Goal: Information Seeking & Learning: Compare options

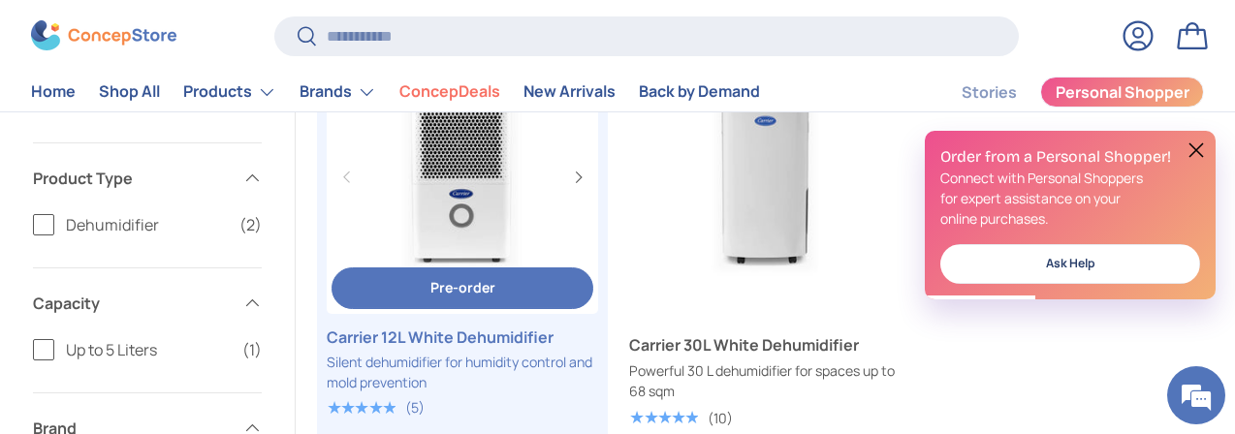
scroll to position [678, 0]
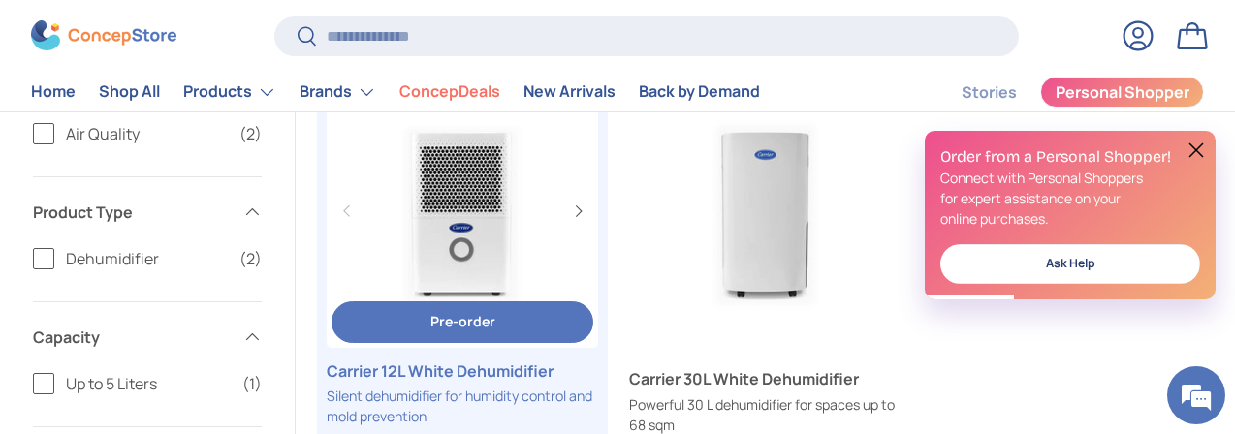
click at [529, 301] on button "Pre-order Pre-order" at bounding box center [462, 322] width 262 height 42
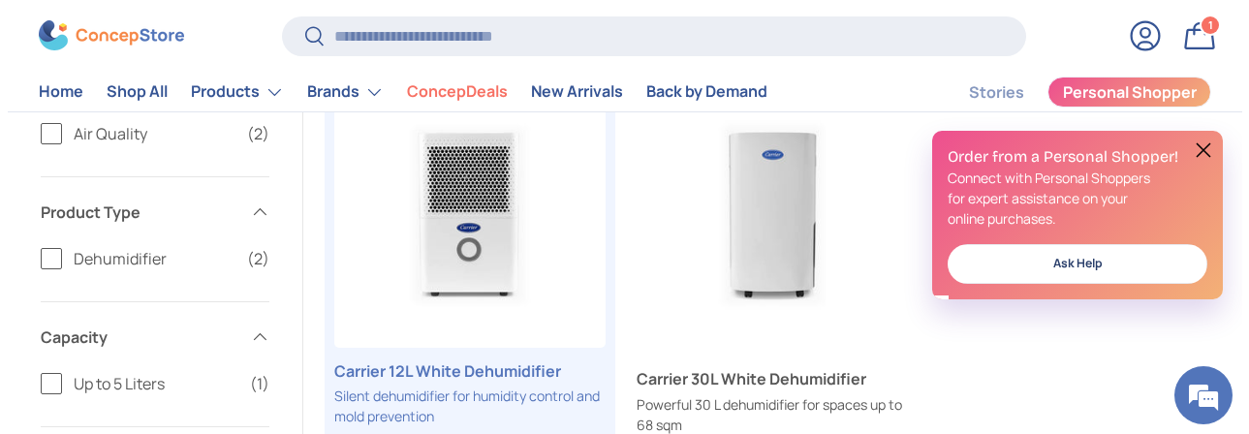
scroll to position [0, 0]
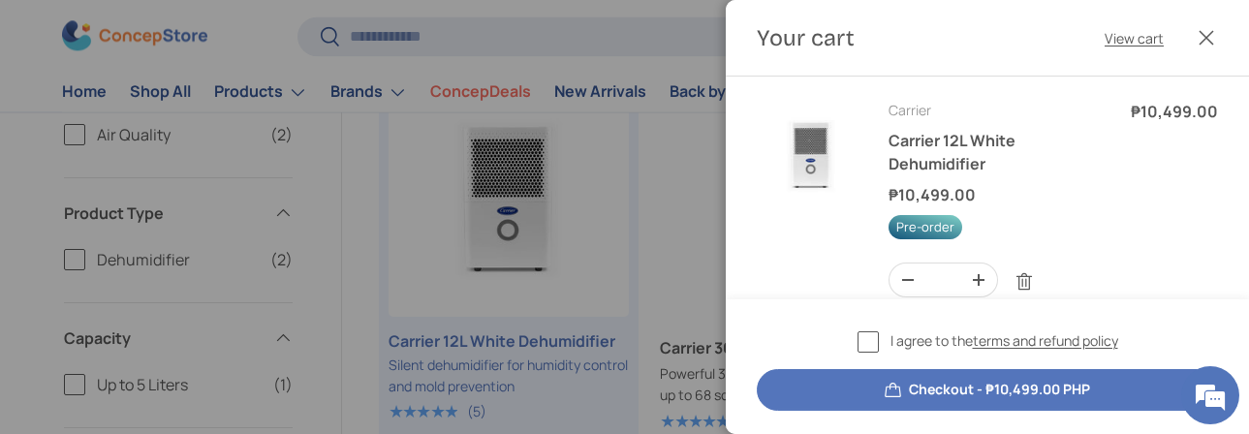
click at [1208, 42] on button "Close" at bounding box center [1206, 37] width 43 height 43
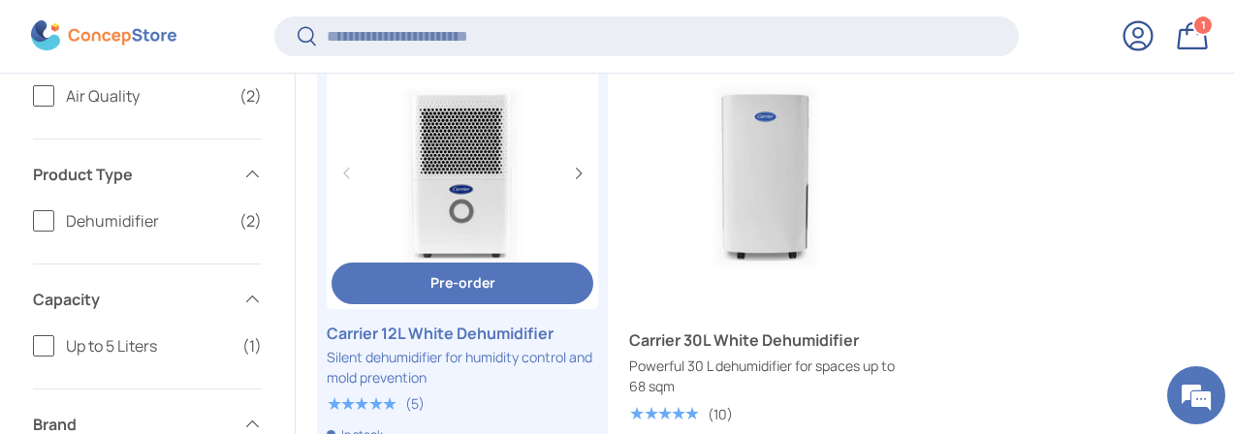
scroll to position [868, 0]
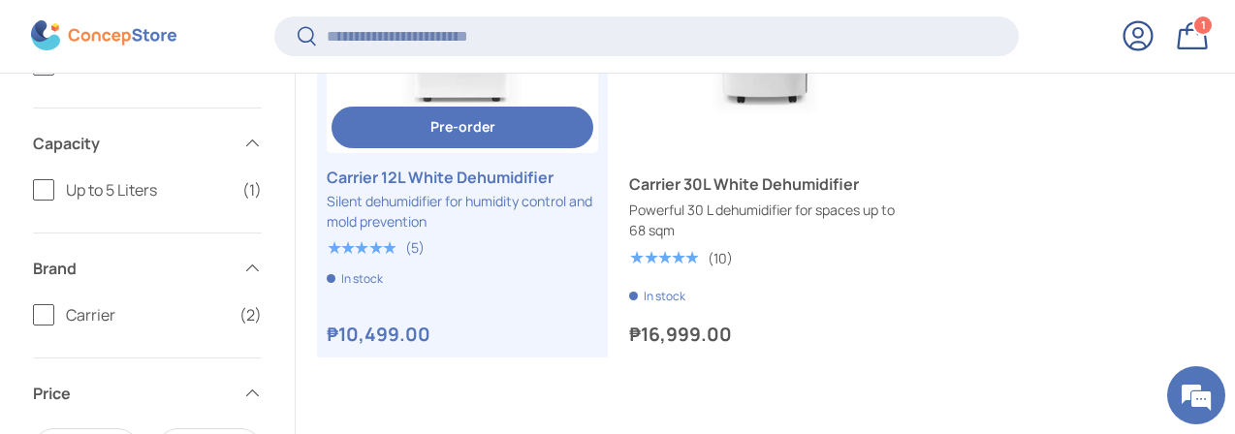
click at [497, 166] on link "Carrier 12L White Dehumidifier" at bounding box center [462, 177] width 271 height 23
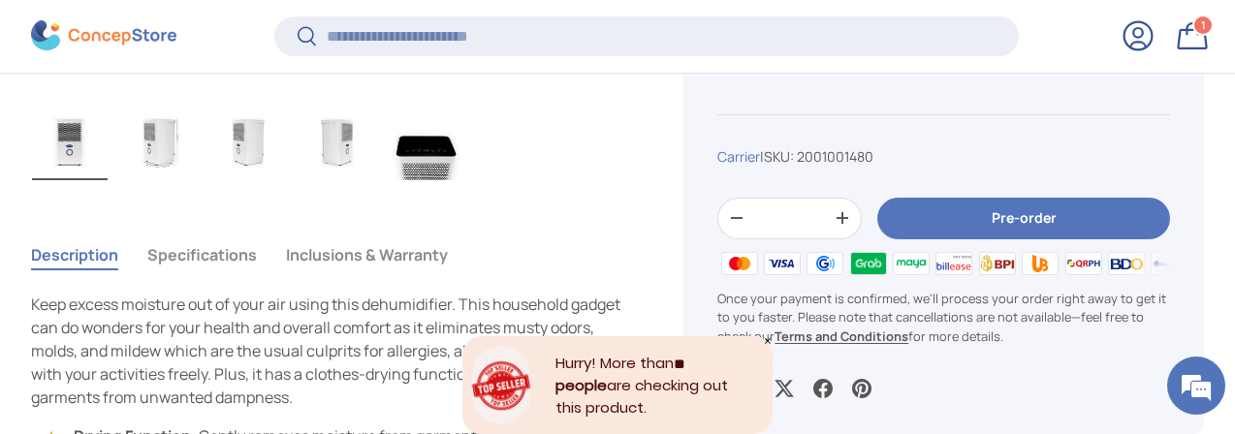
scroll to position [1256, 0]
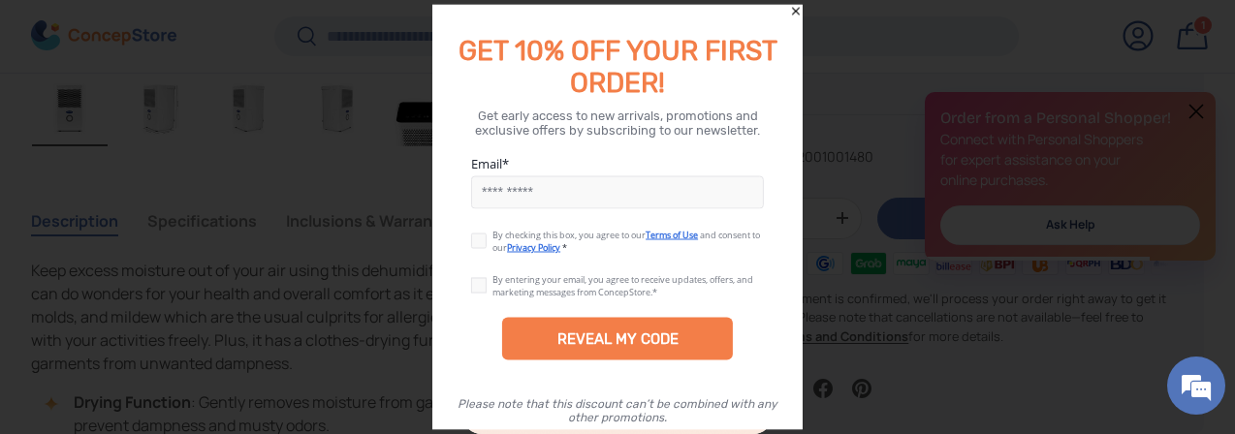
click at [792, 12] on icon "Close" at bounding box center [796, 12] width 14 height 14
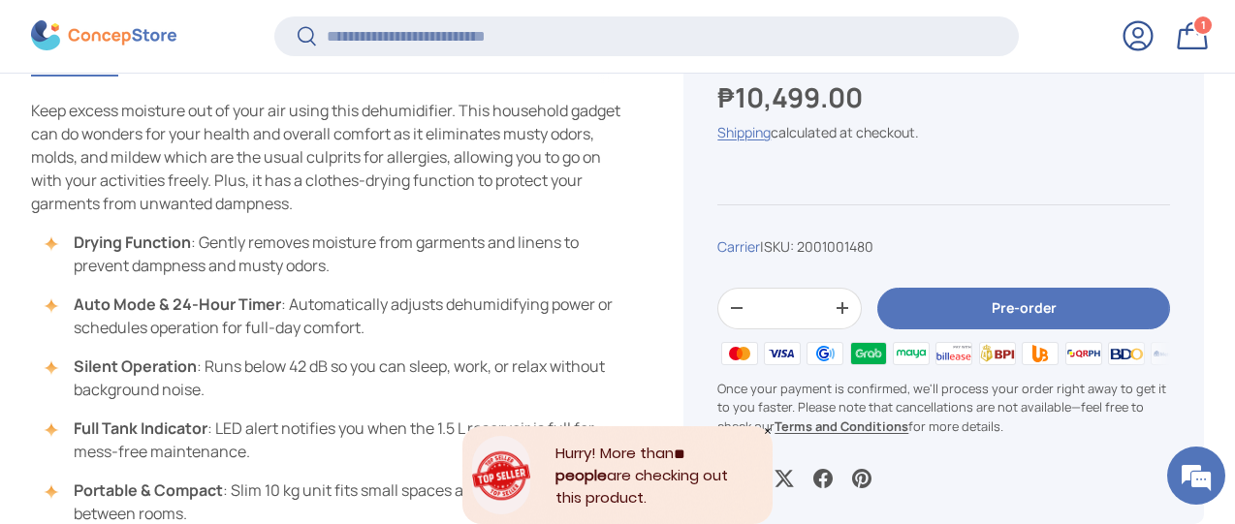
scroll to position [1450, 0]
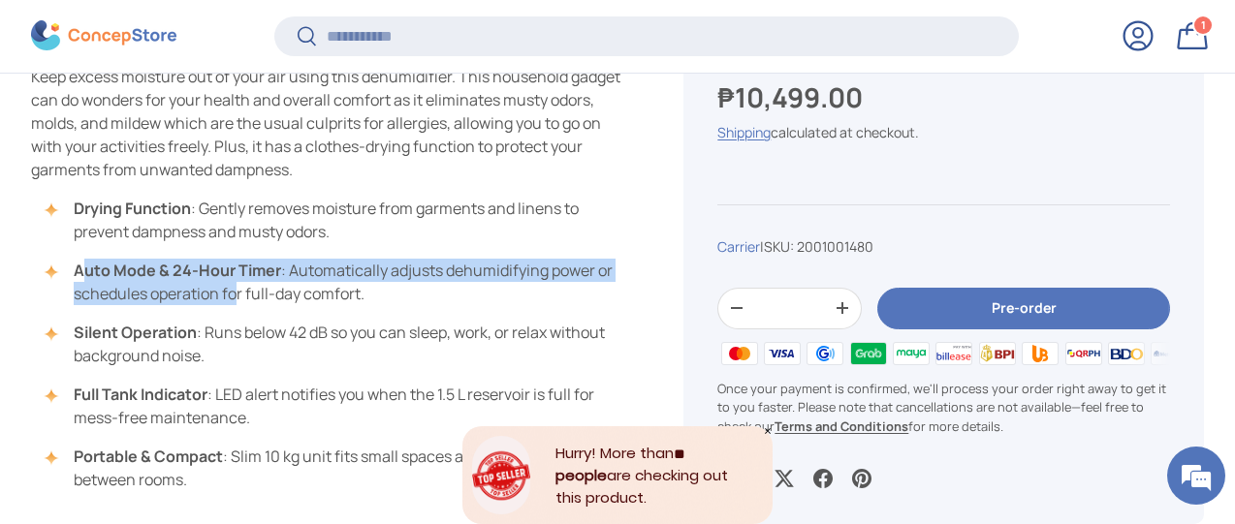
drag, startPoint x: 110, startPoint y: 232, endPoint x: 336, endPoint y: 259, distance: 227.4
click at [336, 259] on li "Auto Mode & 24-Hour Timer : Automatically adjusts dehumidifying power or schedu…" at bounding box center [335, 282] width 571 height 47
click at [192, 259] on li "Auto Mode & 24-Hour Timer : Automatically adjusts dehumidifying power or schedu…" at bounding box center [335, 282] width 571 height 47
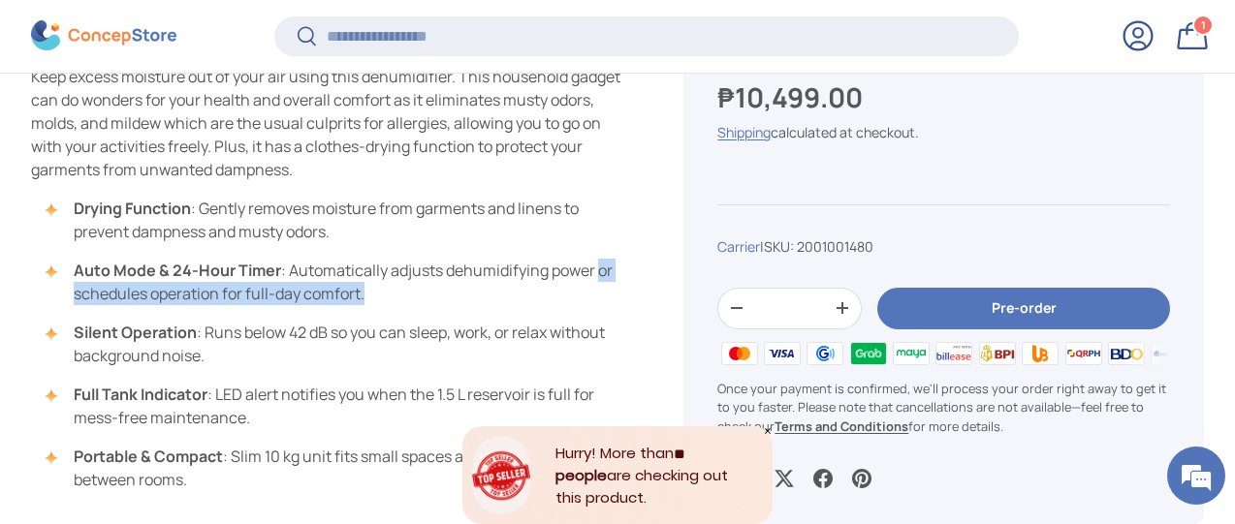
drag, startPoint x: 154, startPoint y: 257, endPoint x: 475, endPoint y: 251, distance: 320.9
click at [475, 259] on li "Auto Mode & 24-Hour Timer : Automatically adjusts dehumidifying power or schedu…" at bounding box center [335, 282] width 571 height 47
click at [465, 259] on li "Auto Mode & 24-Hour Timer : Automatically adjusts dehumidifying power or schedu…" at bounding box center [335, 282] width 571 height 47
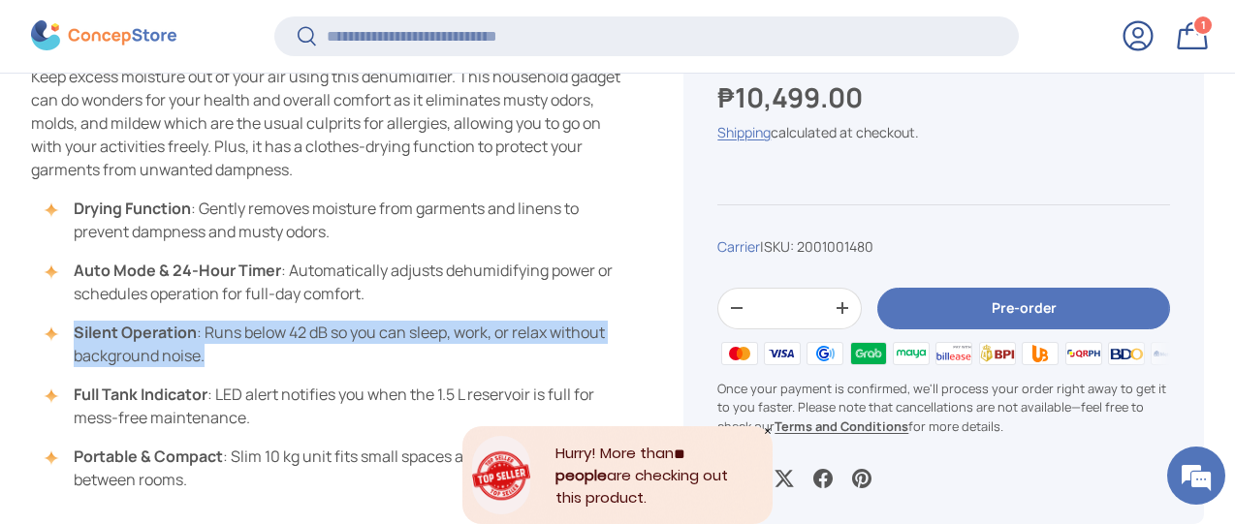
drag, startPoint x: 104, startPoint y: 290, endPoint x: 307, endPoint y: 313, distance: 204.9
click at [307, 321] on li "Silent Operation : Runs below 42 dB so you can sleep, work, or relax without ba…" at bounding box center [335, 344] width 571 height 47
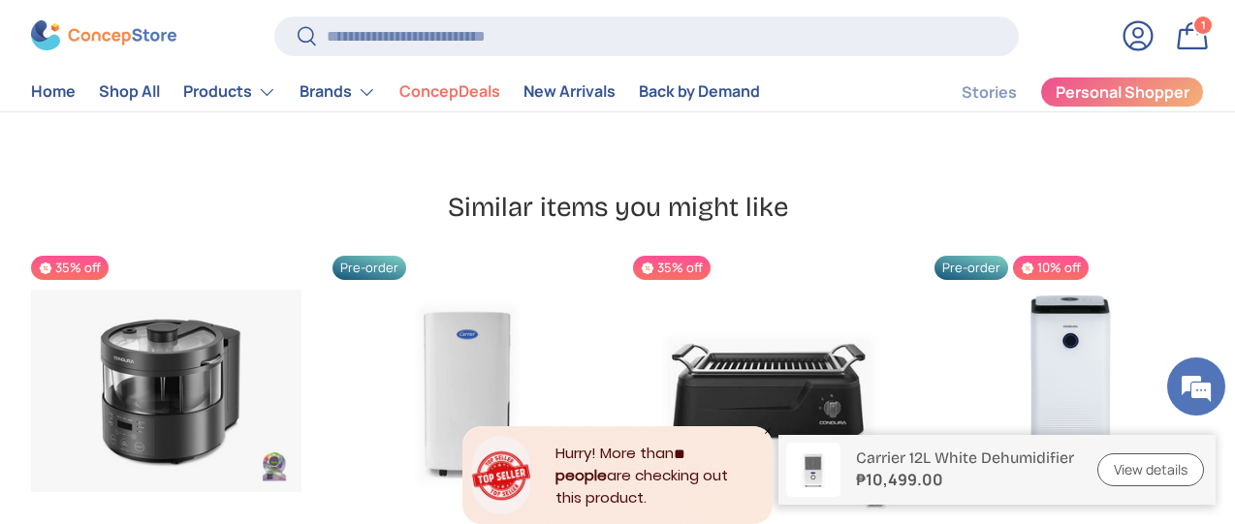
scroll to position [5912, 0]
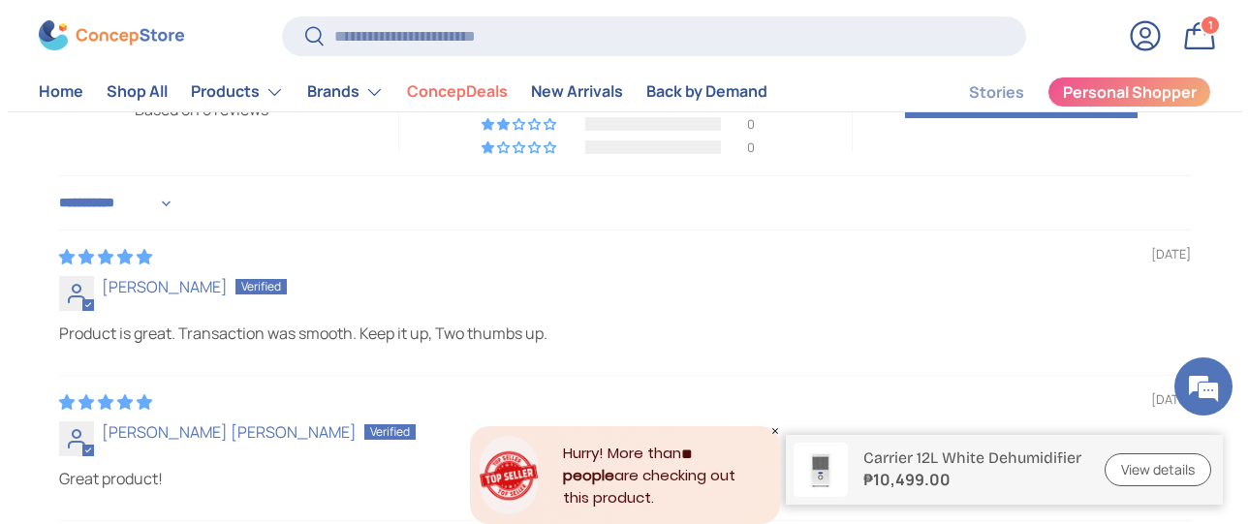
scroll to position [4720, 0]
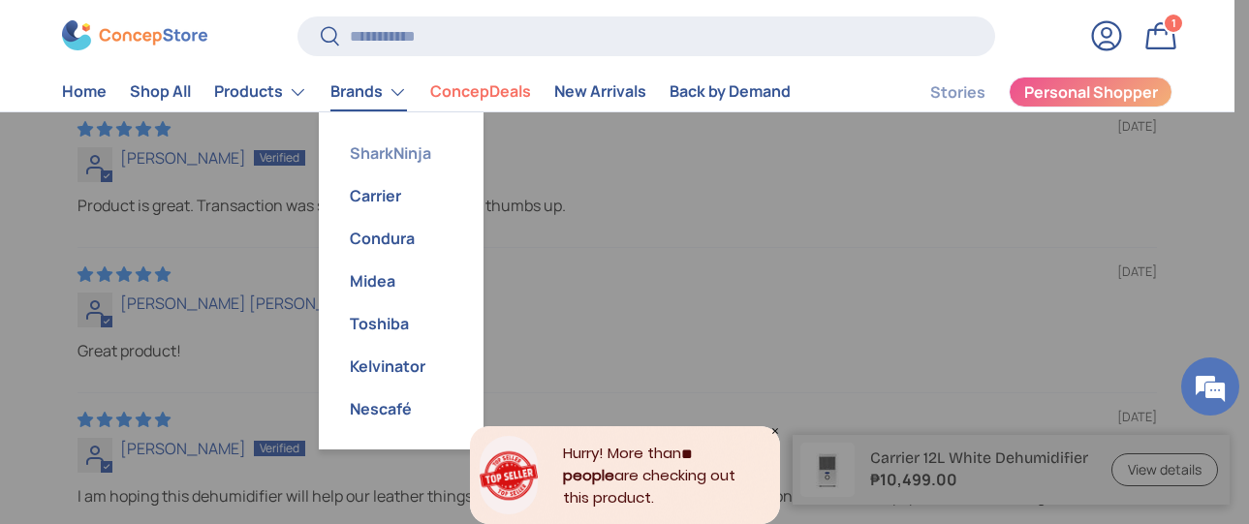
click at [393, 155] on link "SharkNinja" at bounding box center [401, 153] width 142 height 43
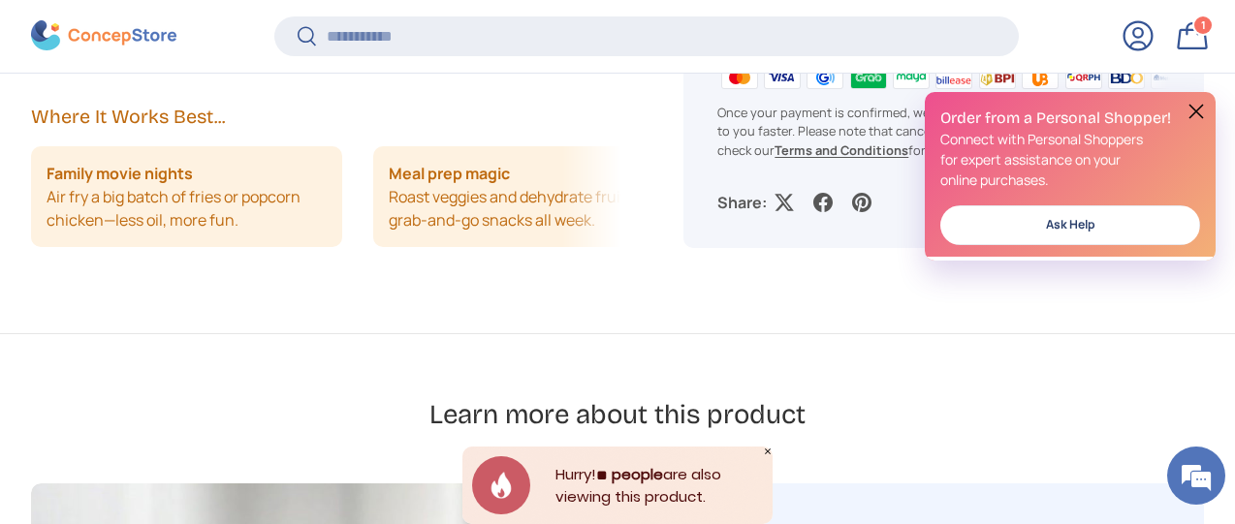
scroll to position [2613, 0]
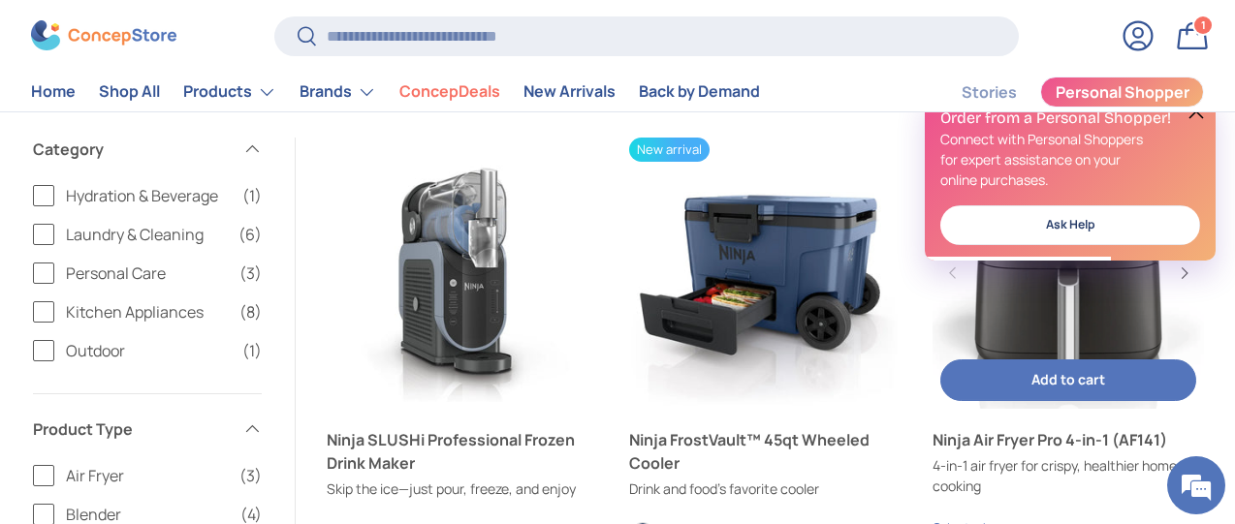
scroll to position [969, 0]
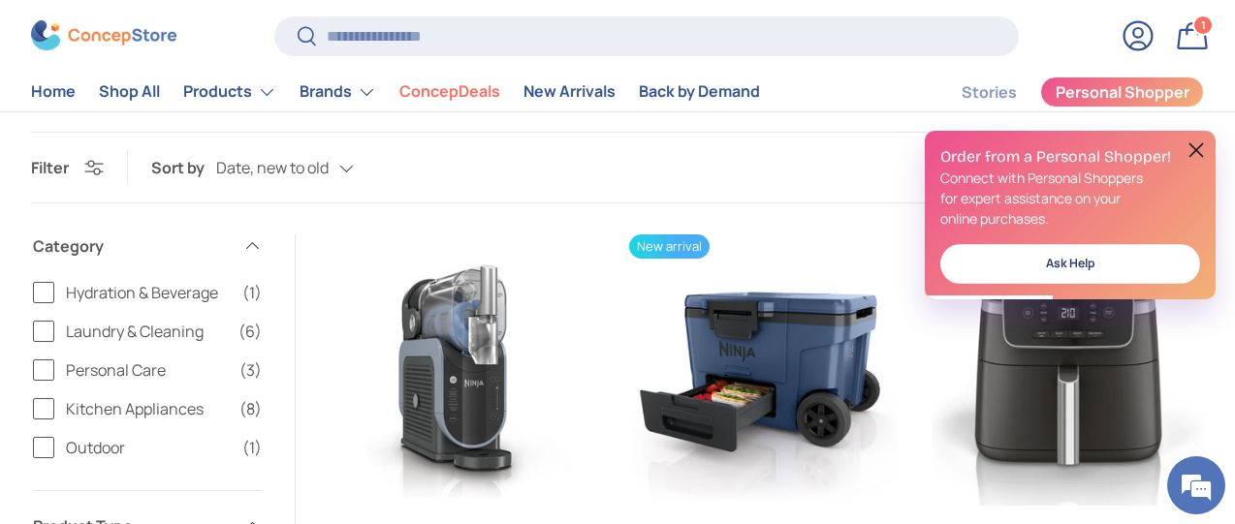
click at [1198, 154] on button at bounding box center [1195, 150] width 23 height 23
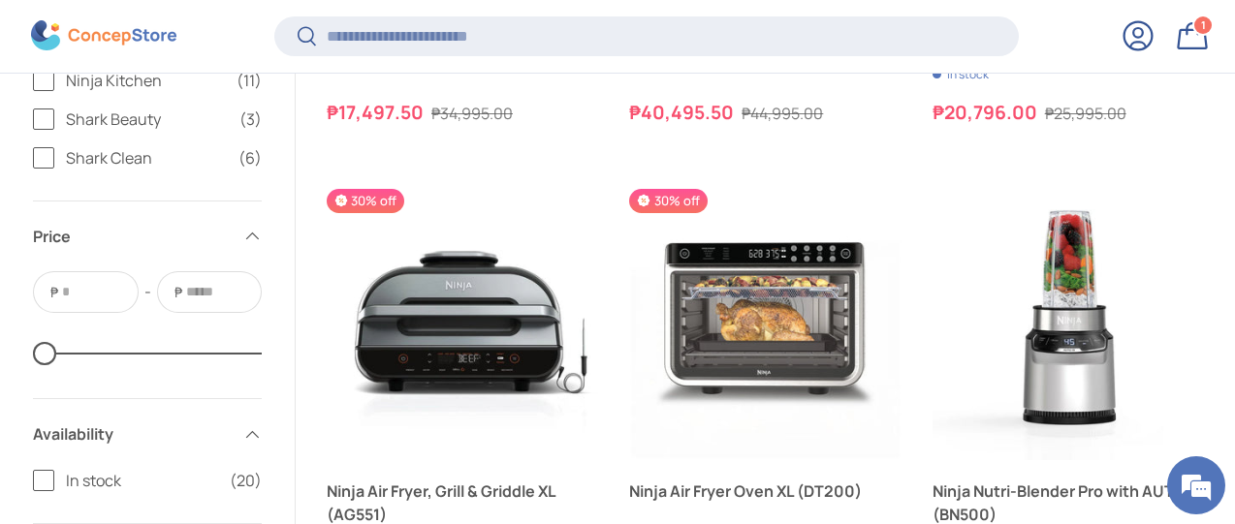
scroll to position [2613, 0]
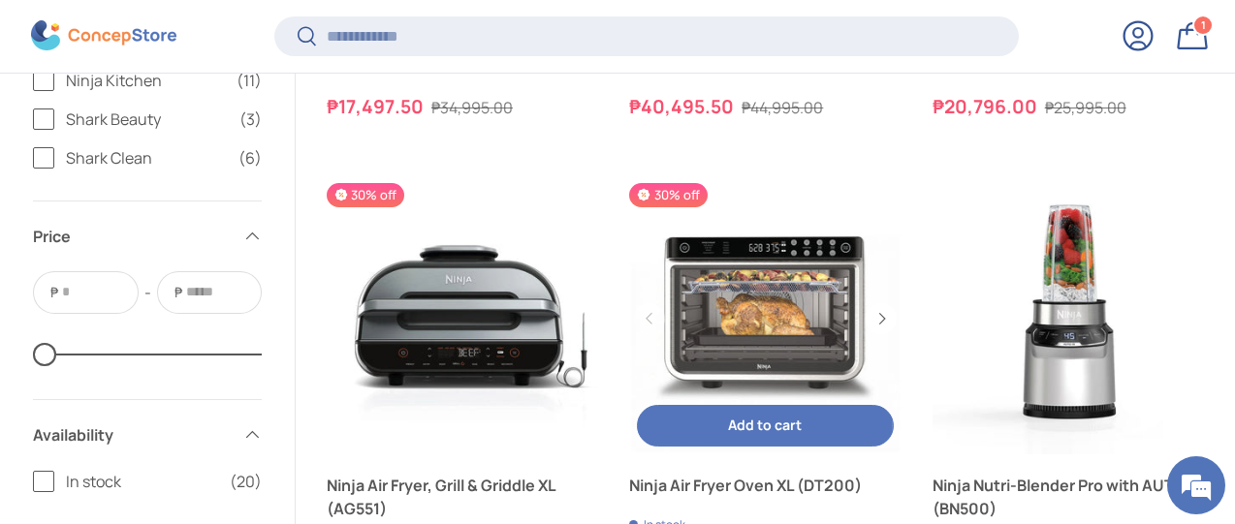
click at [762, 183] on link "Ninja Air Fryer Oven XL (DT200)" at bounding box center [764, 318] width 271 height 271
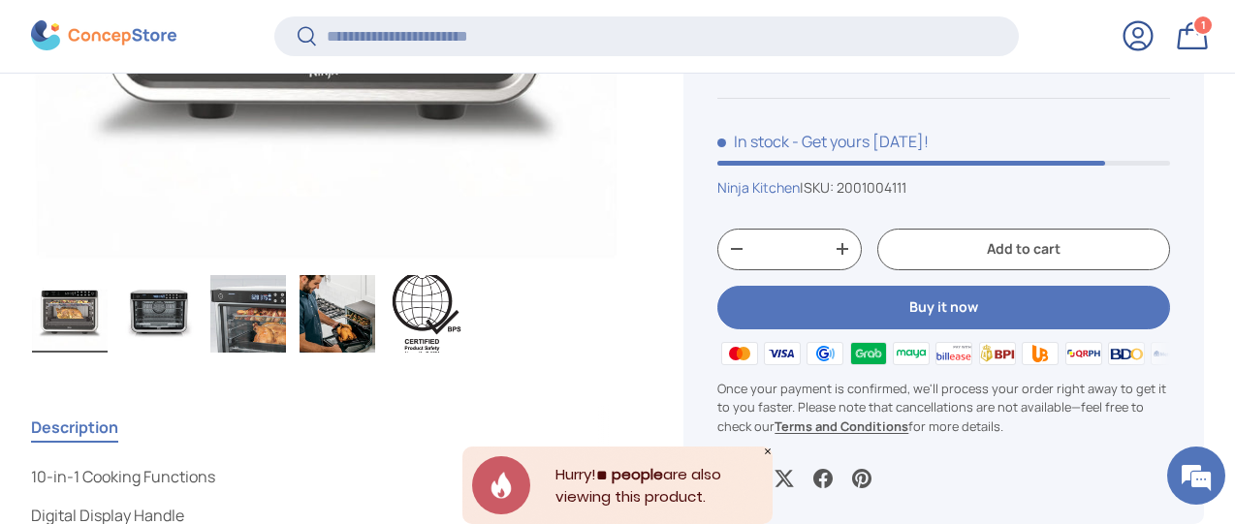
scroll to position [578, 0]
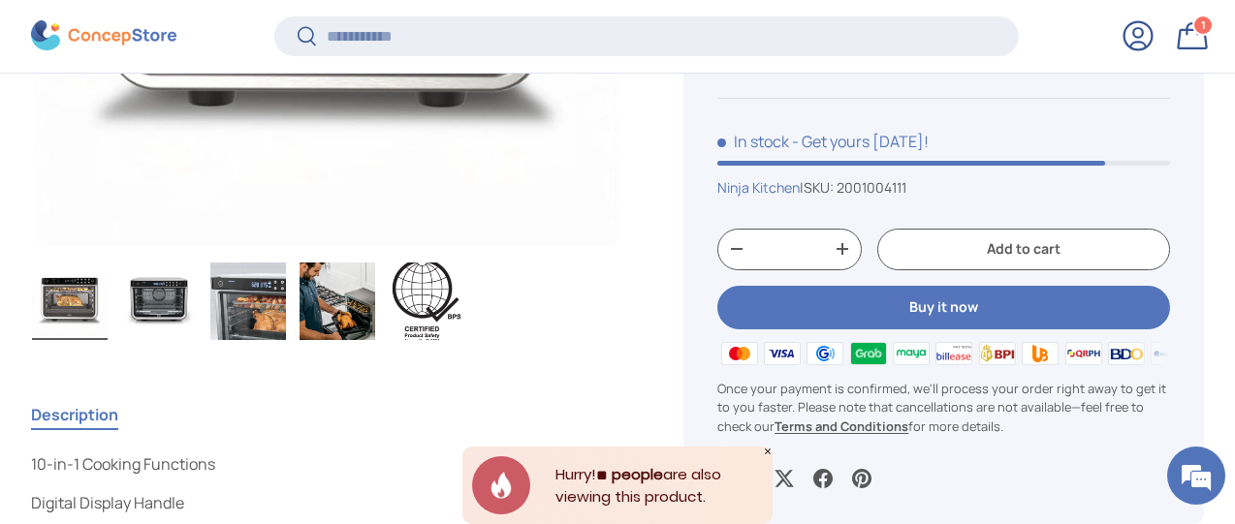
click at [179, 263] on img "Gallery Viewer" at bounding box center [159, 302] width 76 height 78
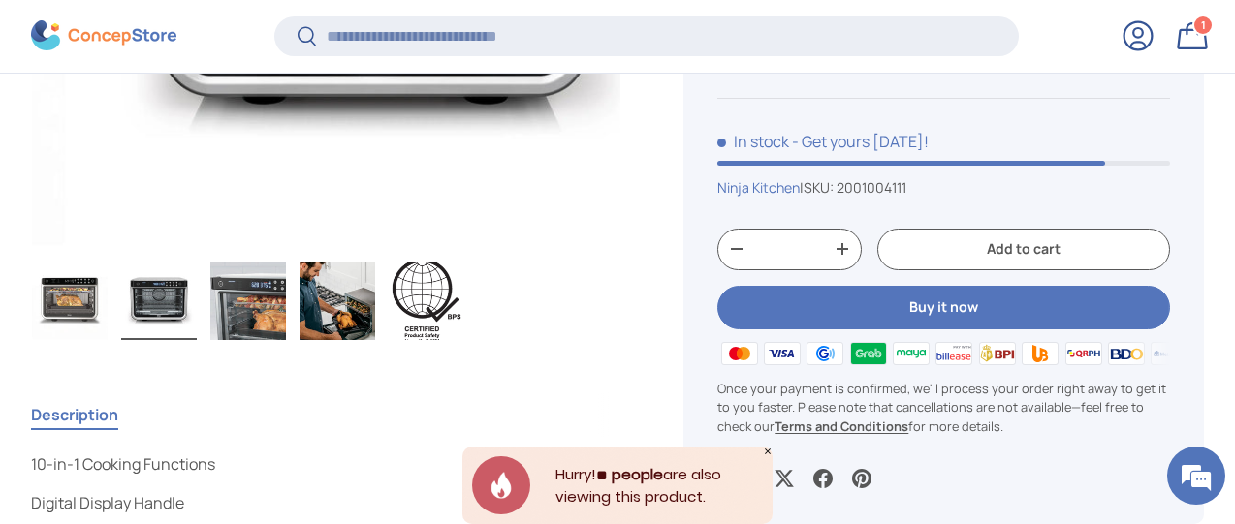
click at [274, 280] on img "Gallery Viewer" at bounding box center [248, 302] width 76 height 78
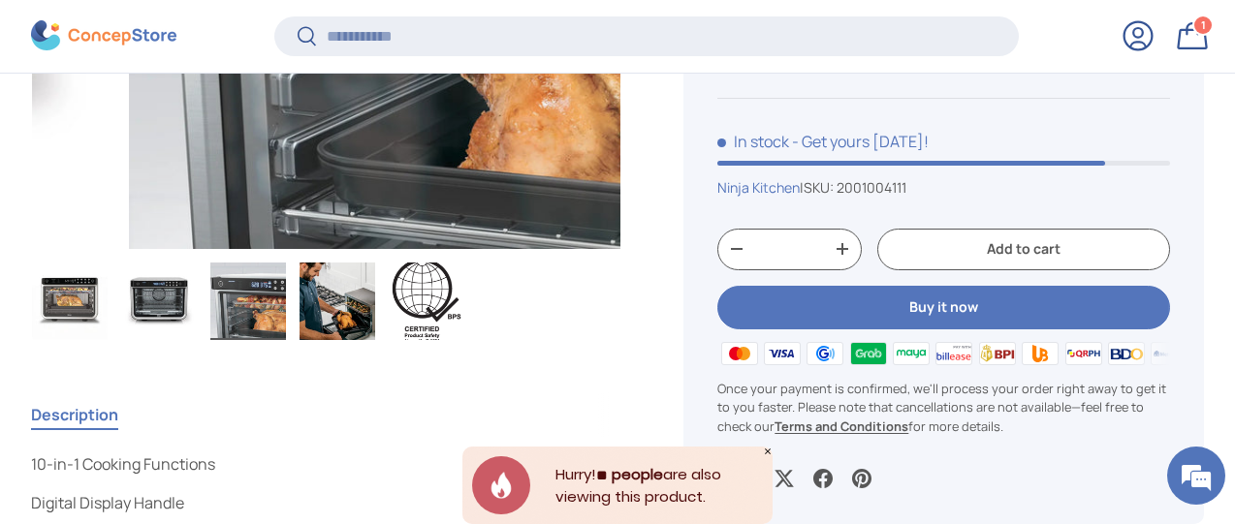
click at [375, 293] on img "Gallery Viewer" at bounding box center [337, 302] width 76 height 78
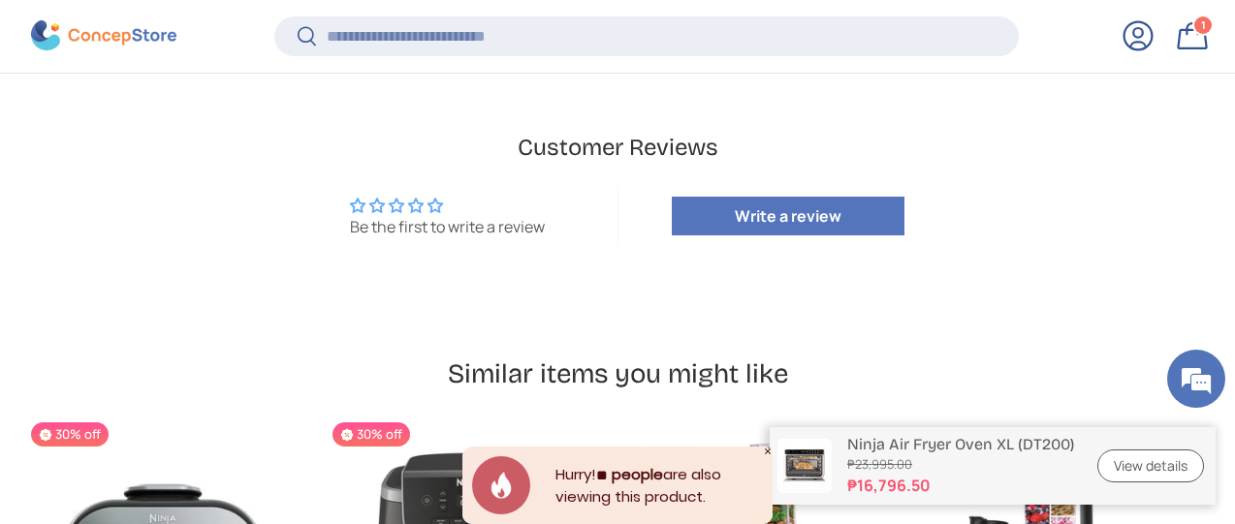
scroll to position [1450, 0]
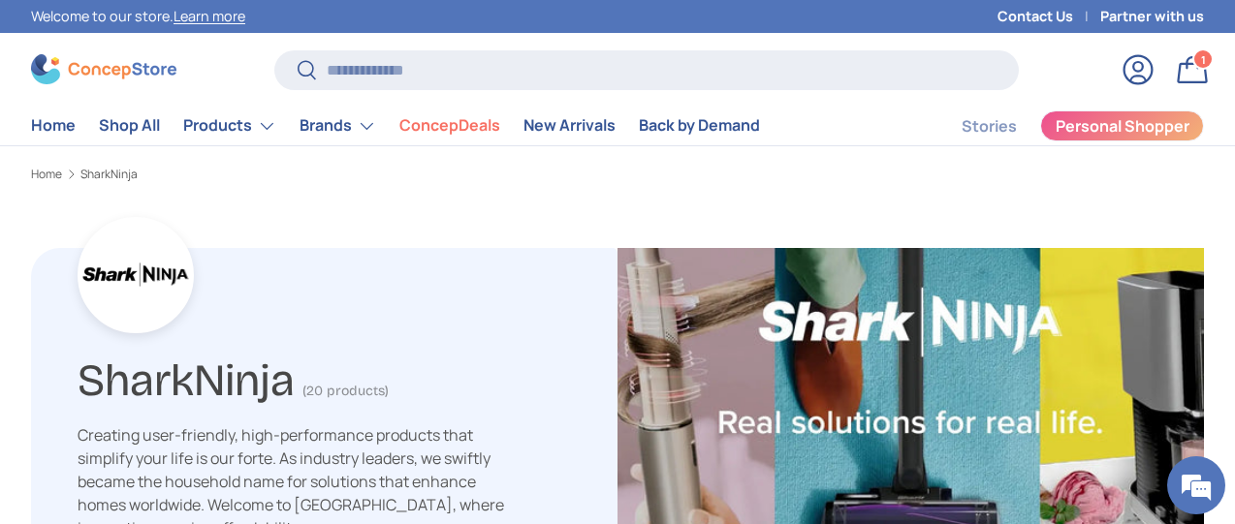
click at [1171, 66] on link "Bag 1 1 item" at bounding box center [1192, 69] width 43 height 43
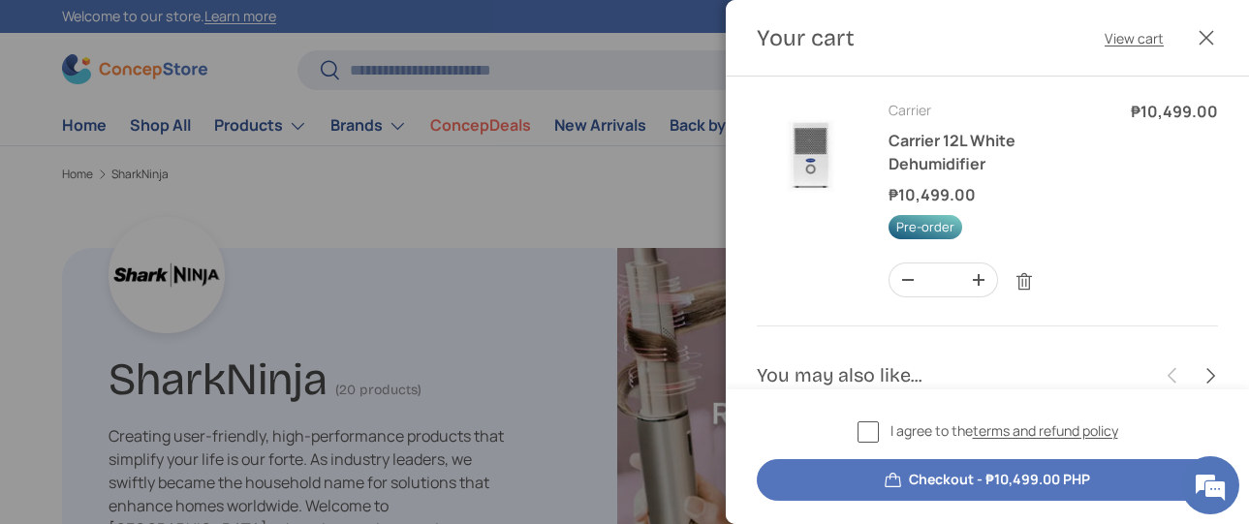
click at [1210, 44] on button "Close" at bounding box center [1206, 37] width 43 height 43
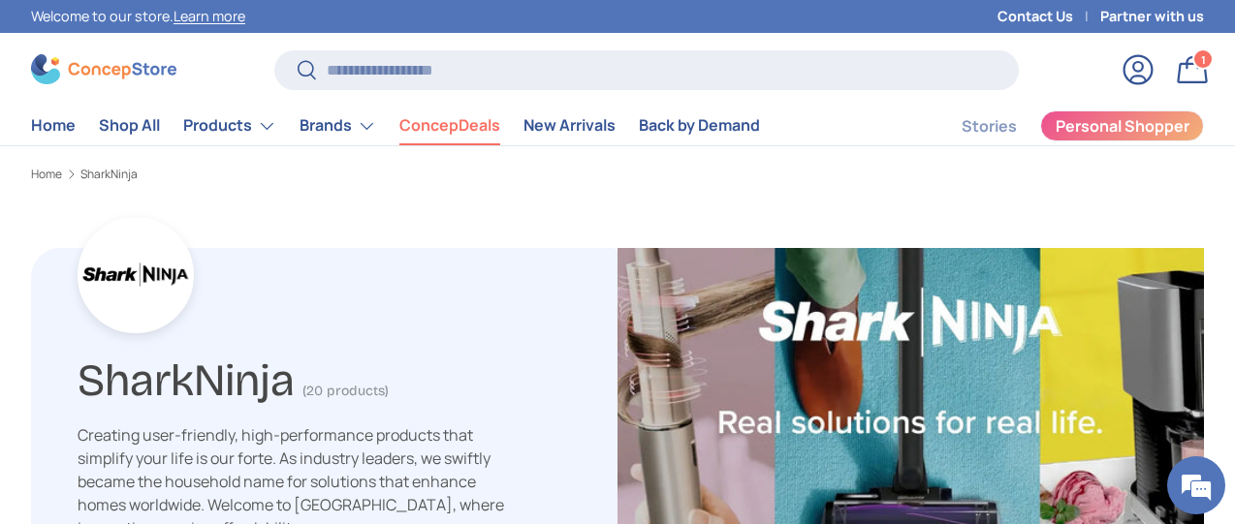
click at [495, 124] on link "ConcepDeals" at bounding box center [449, 126] width 101 height 38
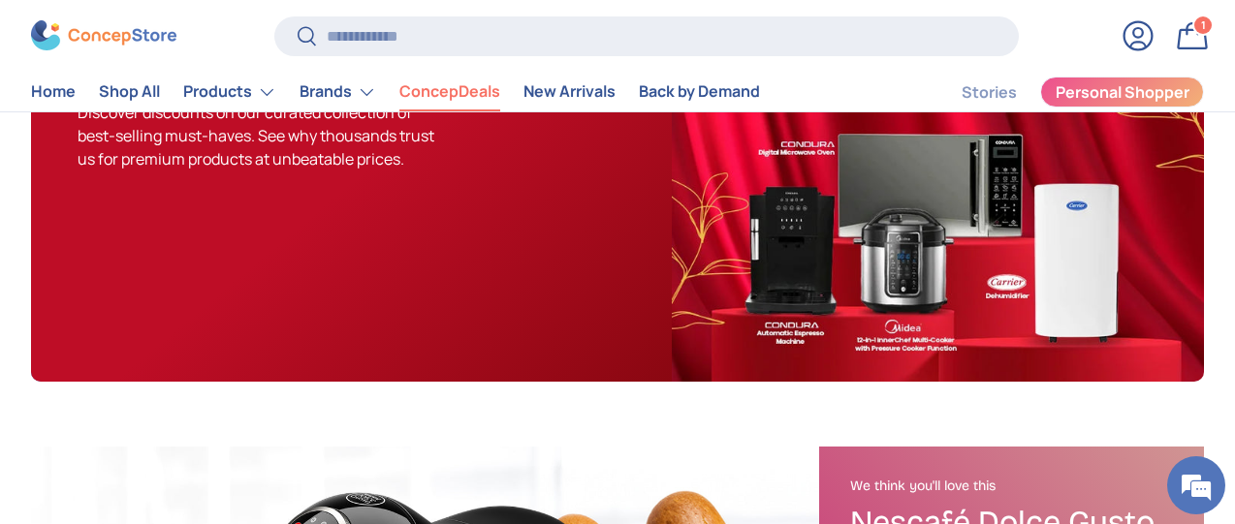
scroll to position [252, 0]
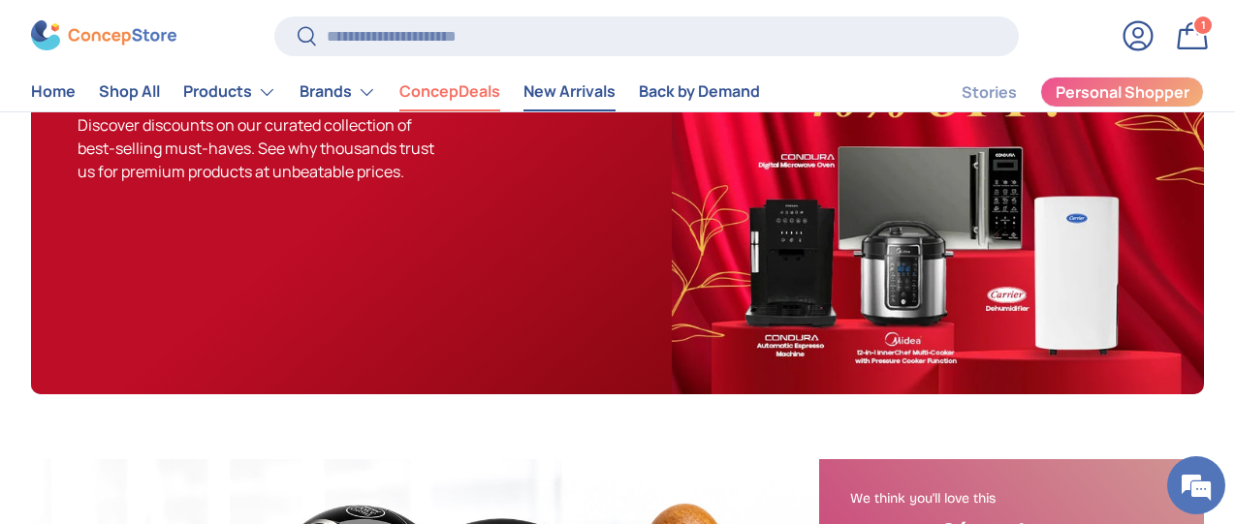
click at [573, 100] on link "New Arrivals" at bounding box center [569, 93] width 92 height 38
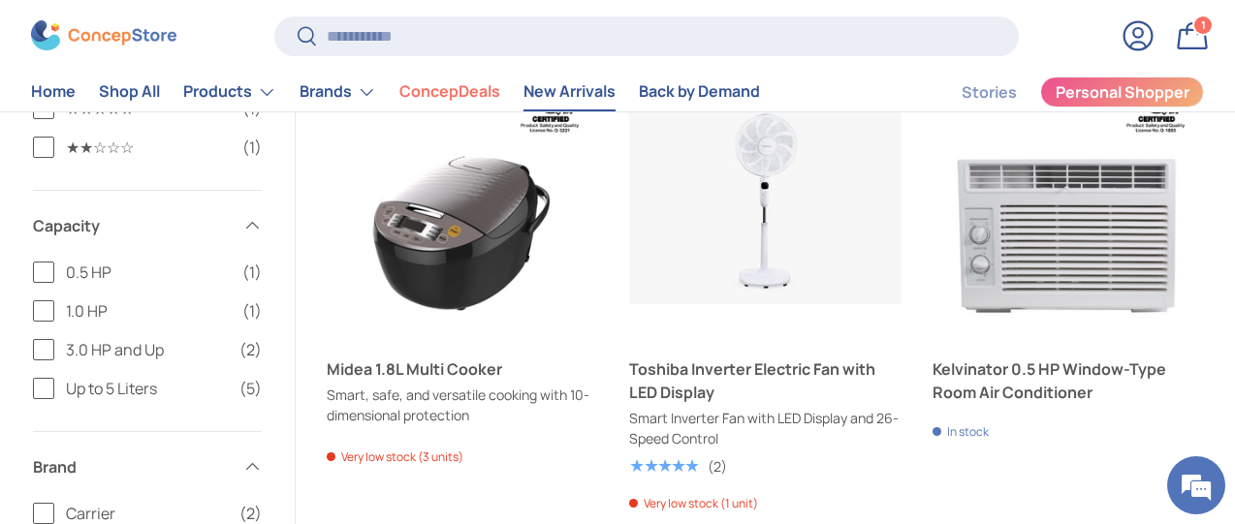
scroll to position [1745, 0]
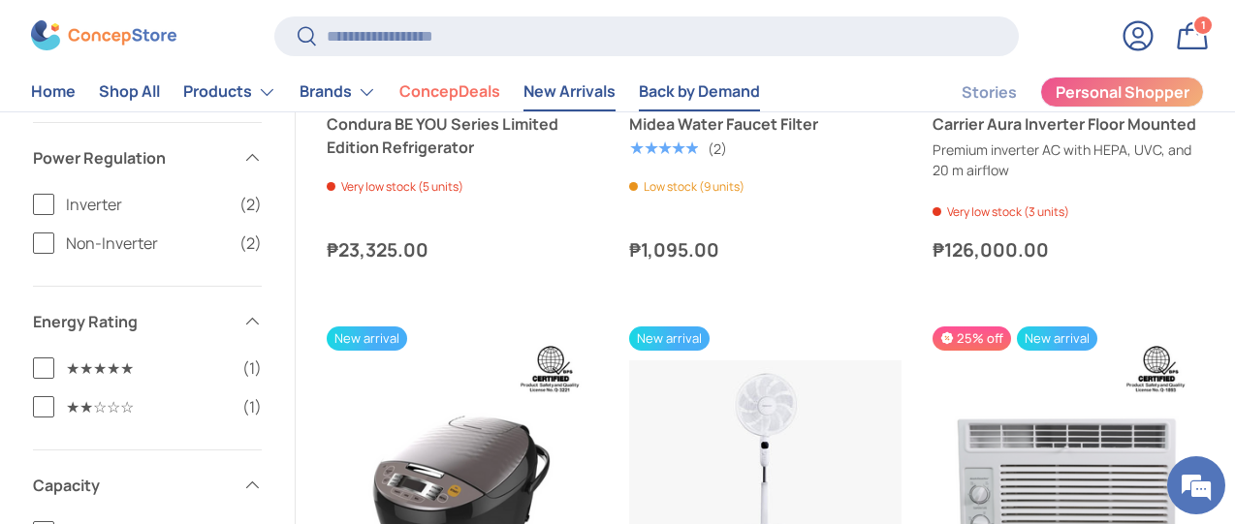
click at [760, 95] on link "Back by Demand" at bounding box center [699, 93] width 121 height 38
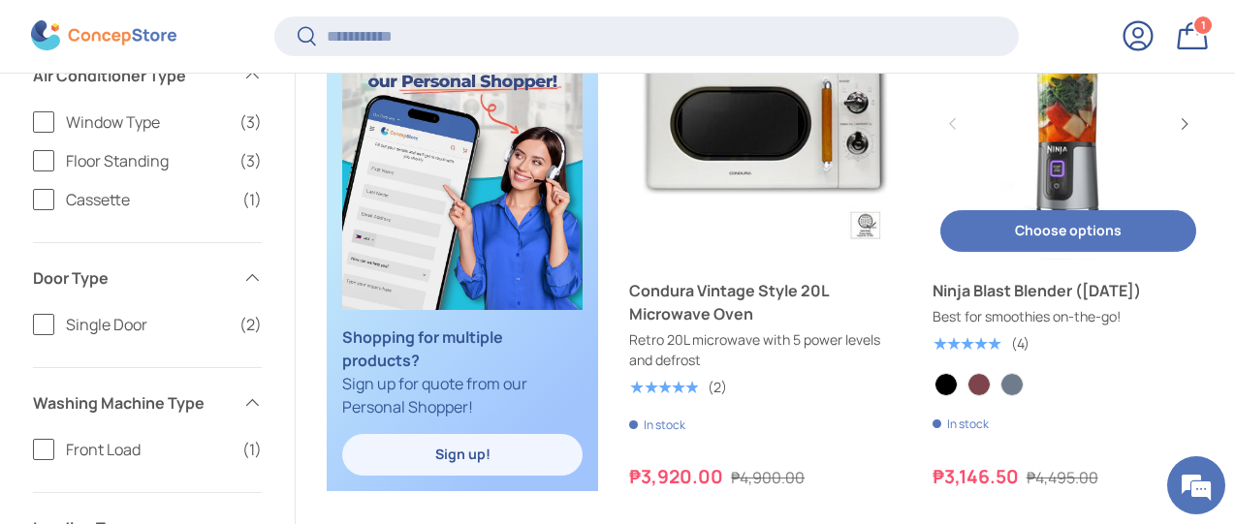
scroll to position [1062, 0]
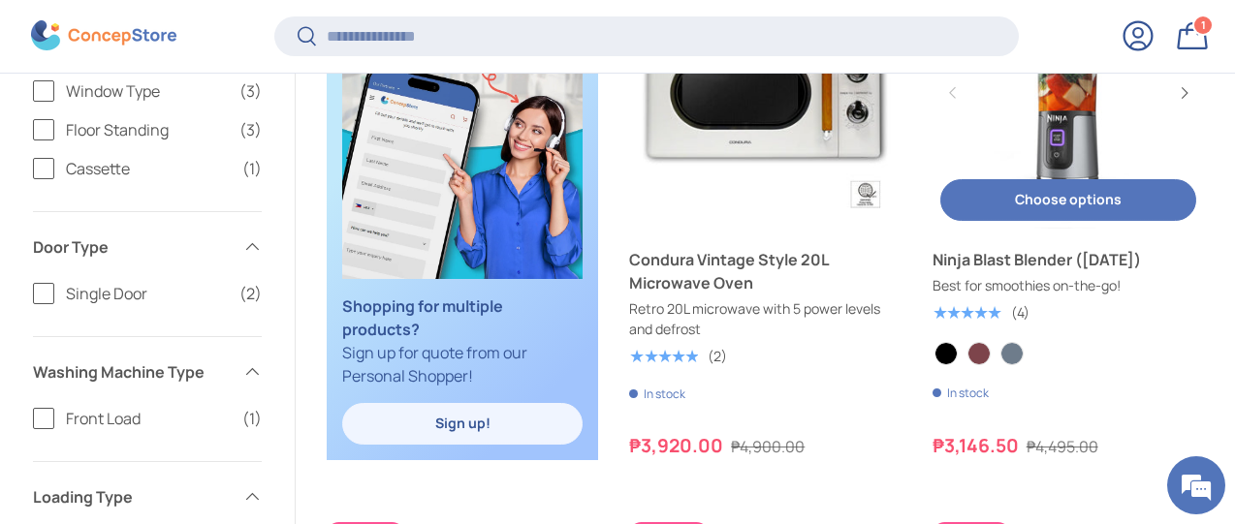
click at [1055, 248] on link "Ninja Blast Blender ([DATE])" at bounding box center [1067, 259] width 271 height 23
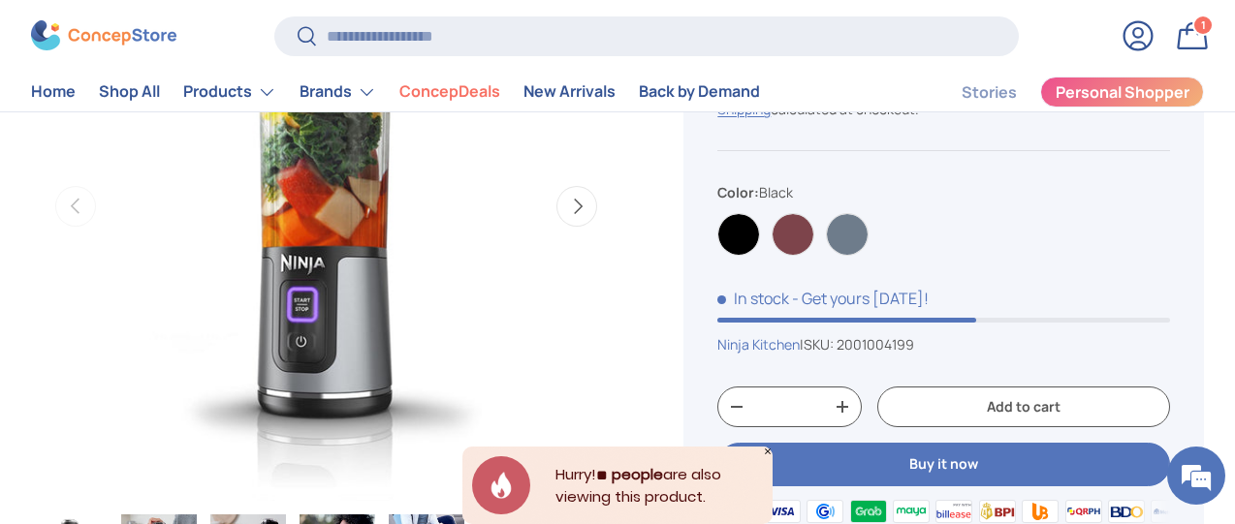
scroll to position [872, 0]
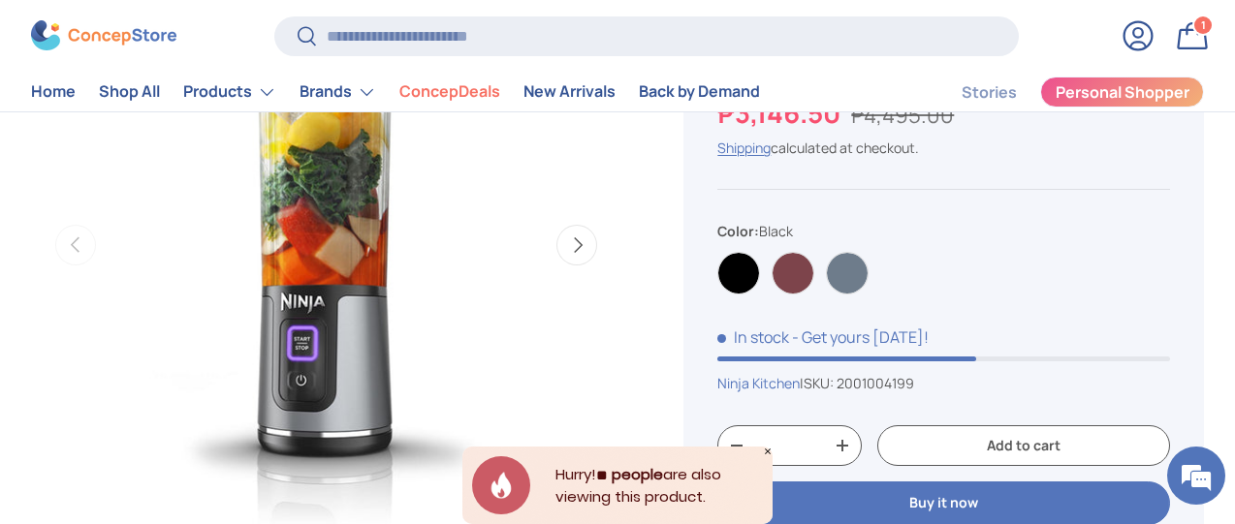
click at [781, 288] on div "Black [GEOGRAPHIC_DATA] Navy Blue" at bounding box center [943, 267] width 453 height 54
click at [813, 288] on label "Cranberry" at bounding box center [792, 273] width 43 height 43
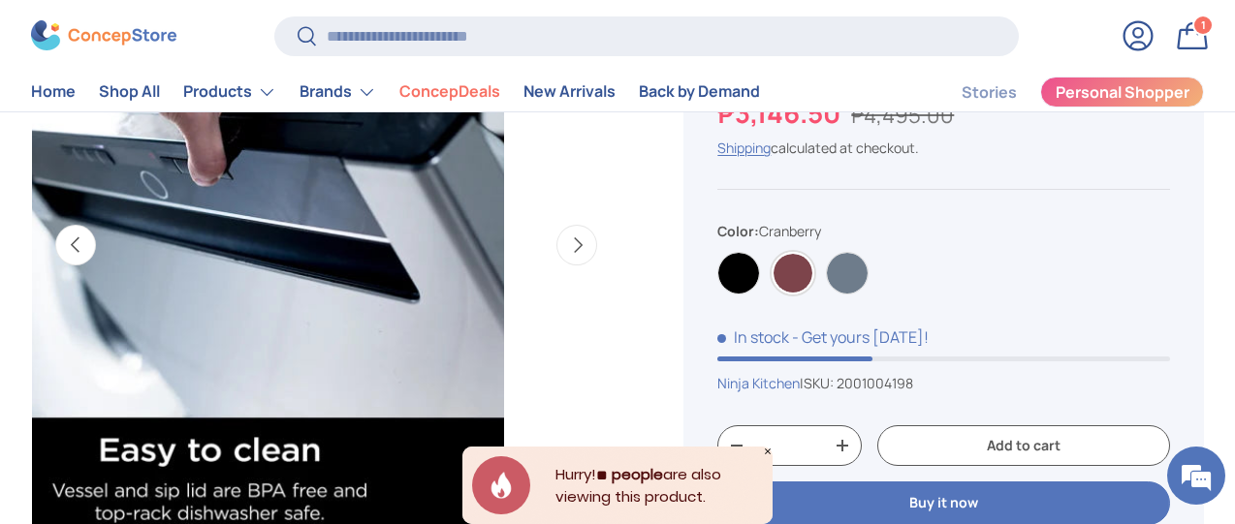
scroll to position [0, 517]
click at [861, 287] on label "Navy Blue" at bounding box center [847, 273] width 43 height 43
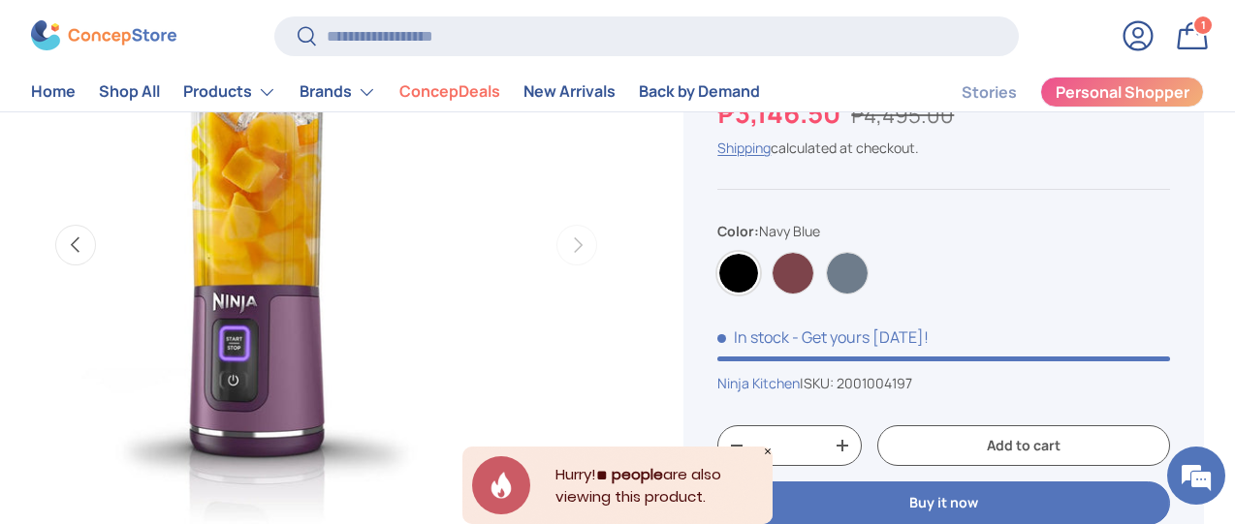
click at [753, 293] on label "Black" at bounding box center [738, 273] width 43 height 43
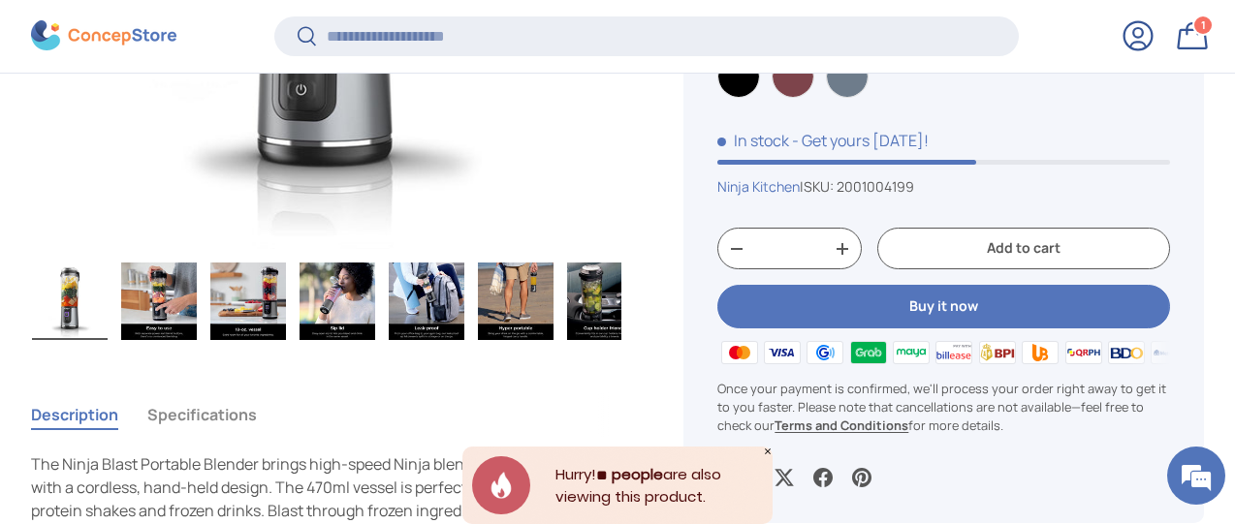
scroll to position [1256, 0]
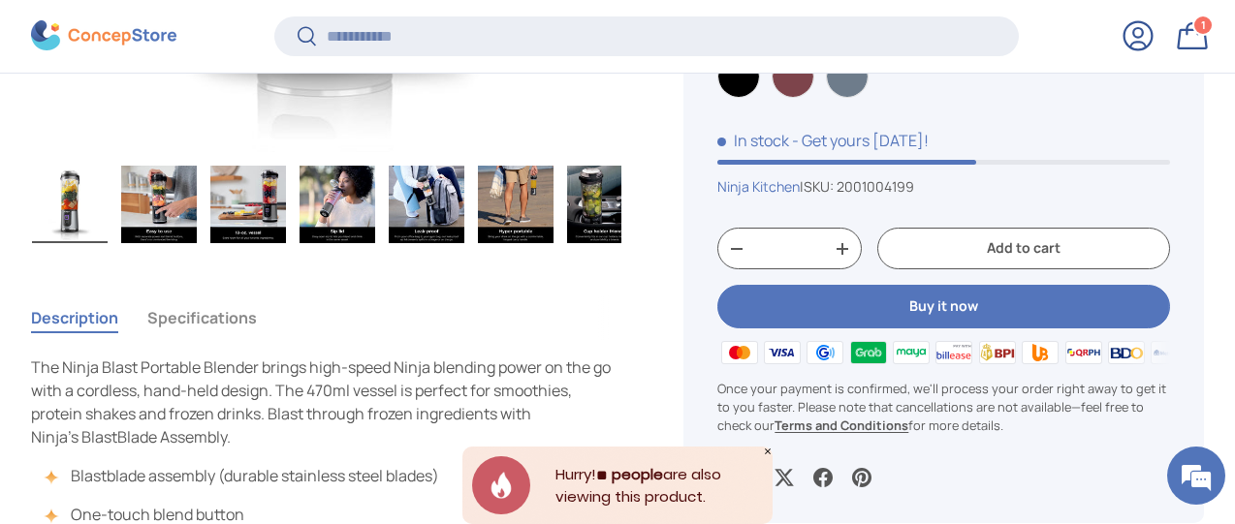
click at [257, 296] on button "Specifications" at bounding box center [202, 318] width 110 height 45
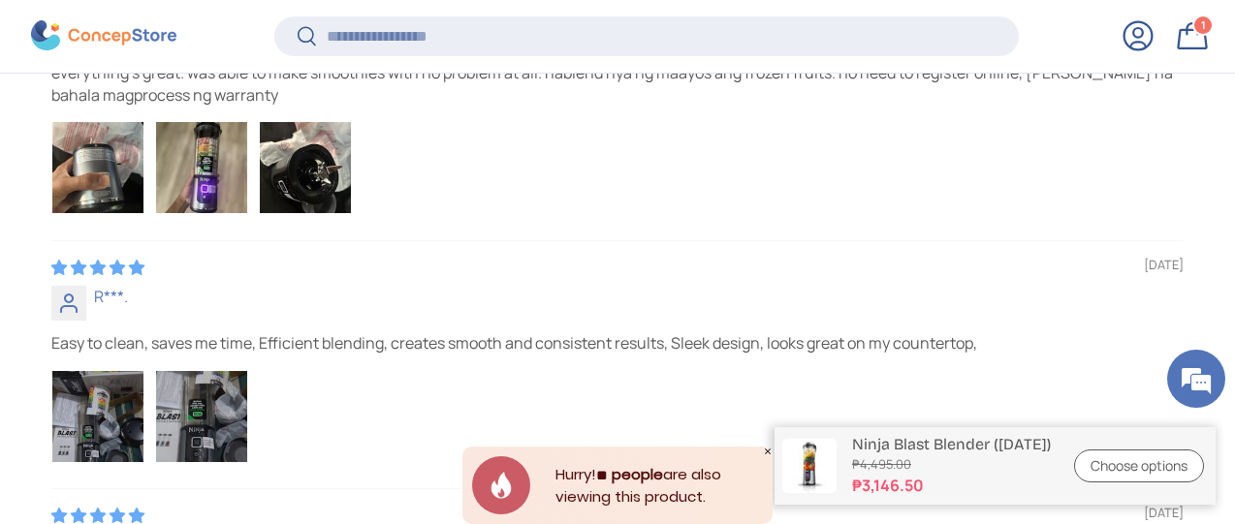
scroll to position [5133, 0]
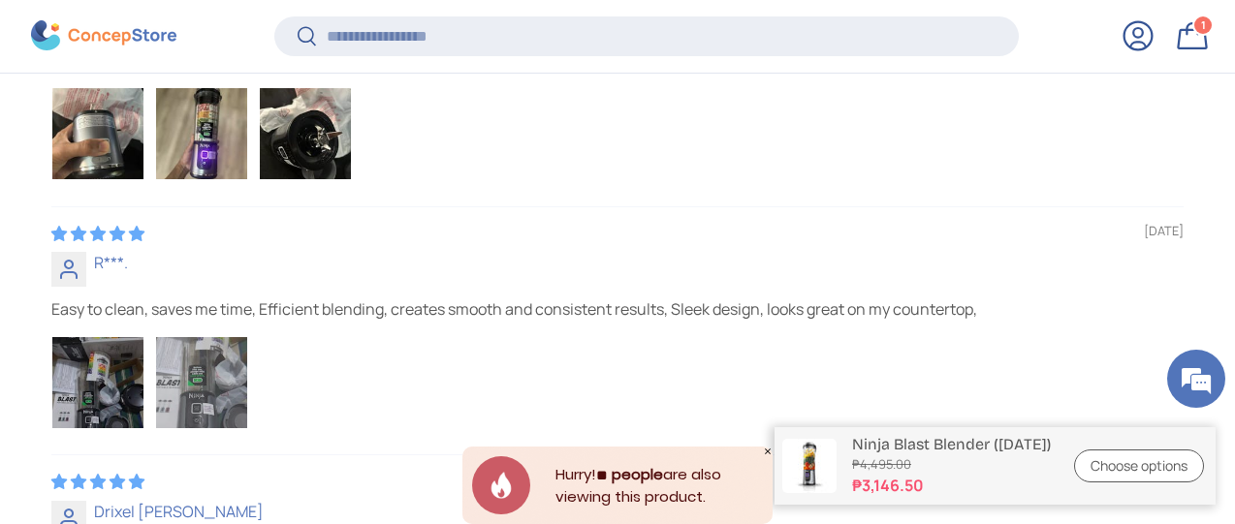
click at [247, 337] on img "Link to user picture 2" at bounding box center [201, 382] width 91 height 91
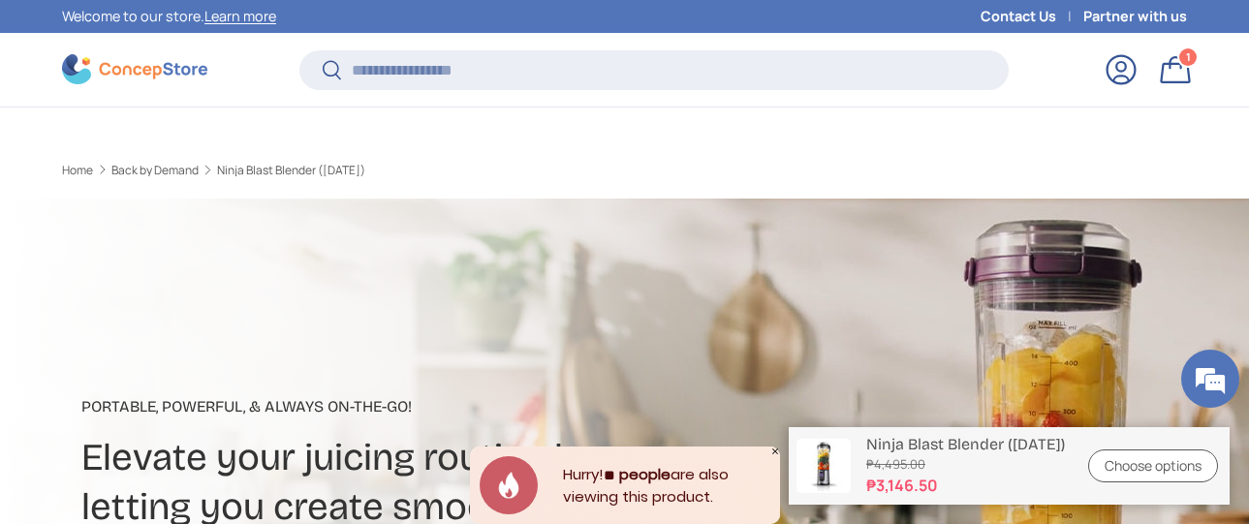
scroll to position [4471, 7493]
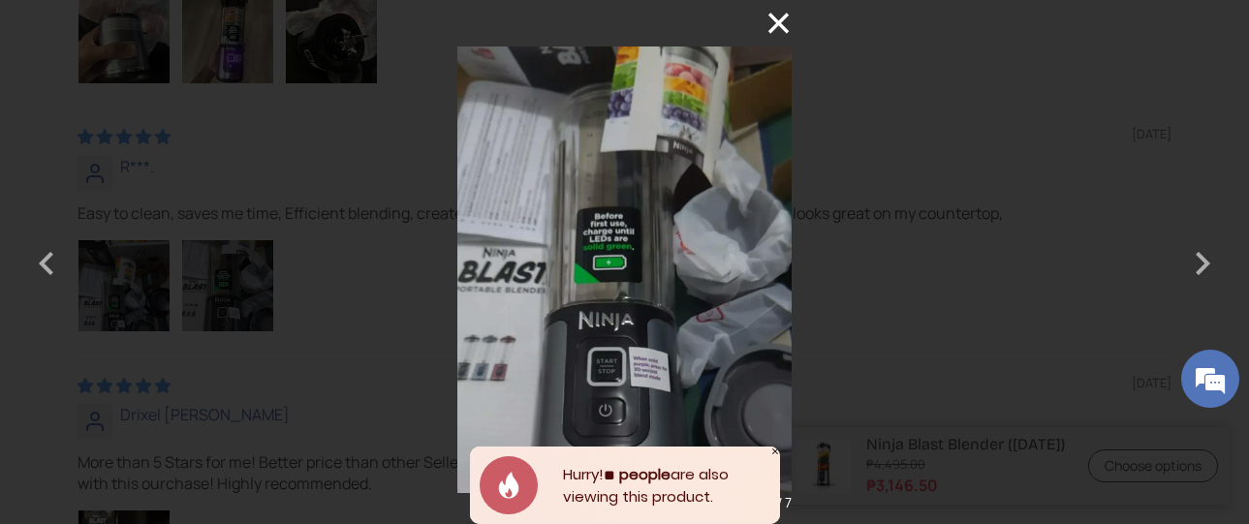
click at [782, 24] on button "×" at bounding box center [768, 23] width 47 height 47
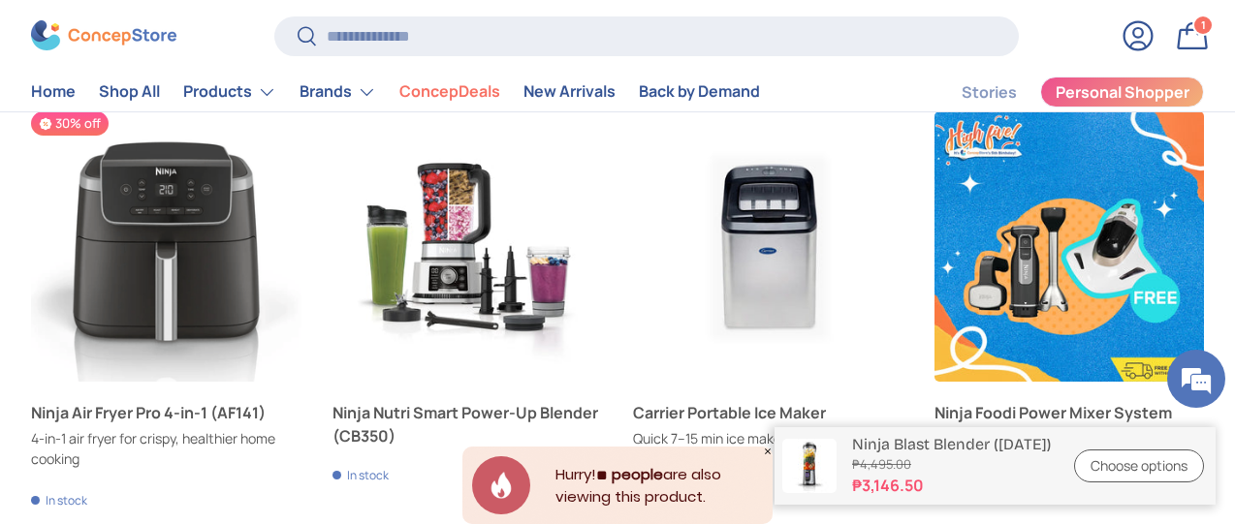
scroll to position [5811, 0]
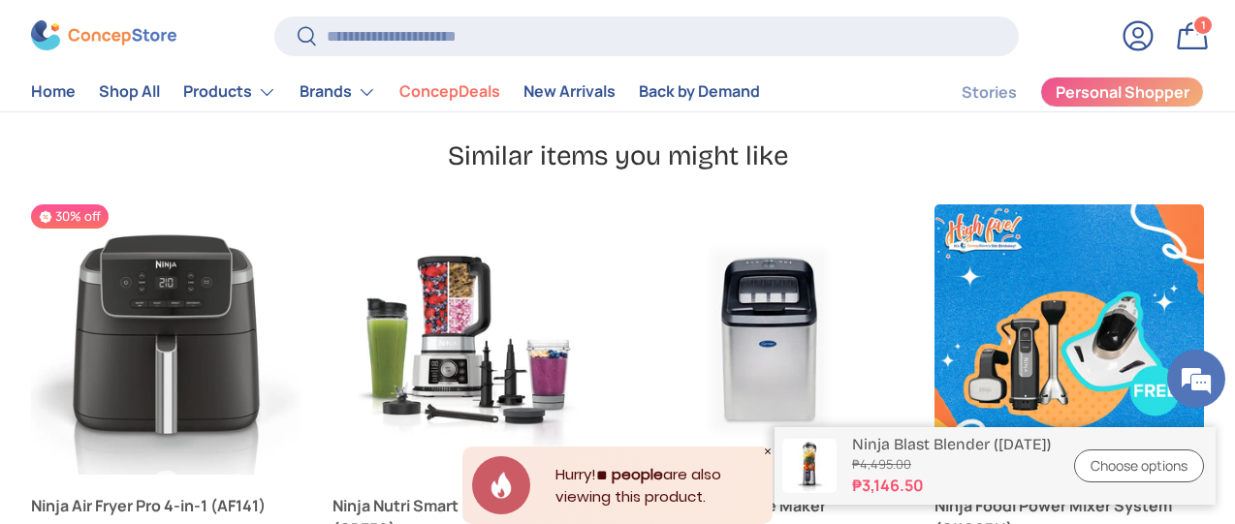
click at [0, 0] on button "Next" at bounding box center [0, 0] width 0 height 0
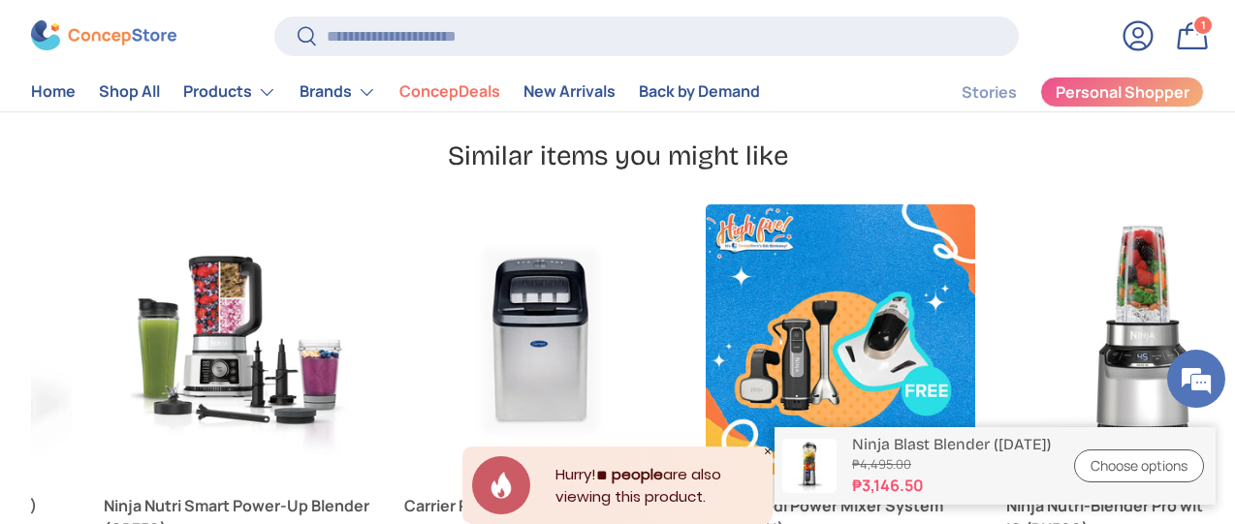
click at [0, 0] on button "Next" at bounding box center [0, 0] width 0 height 0
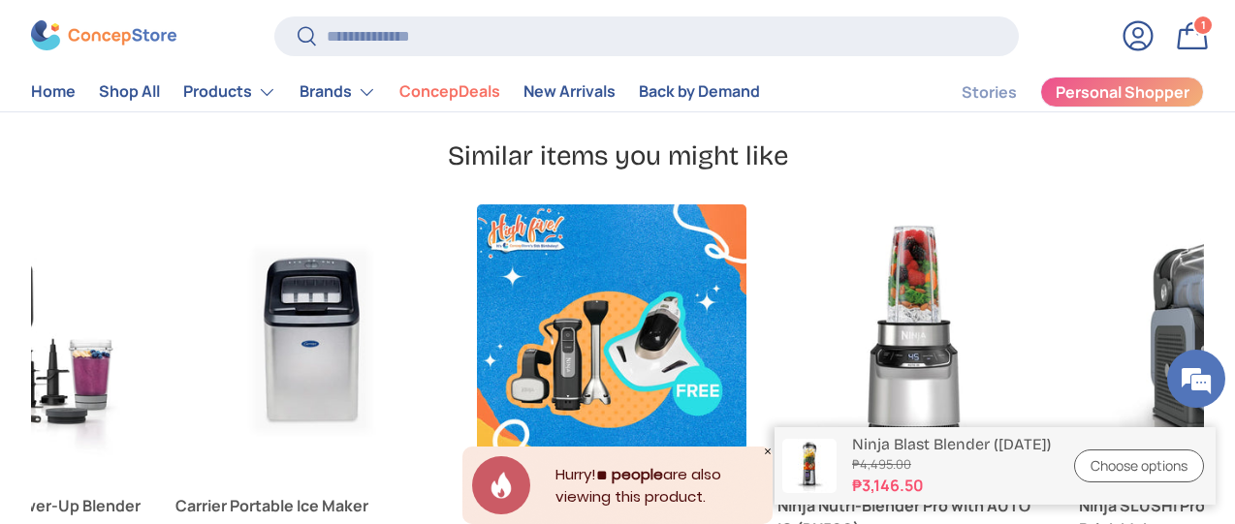
click at [0, 0] on button "Next" at bounding box center [0, 0] width 0 height 0
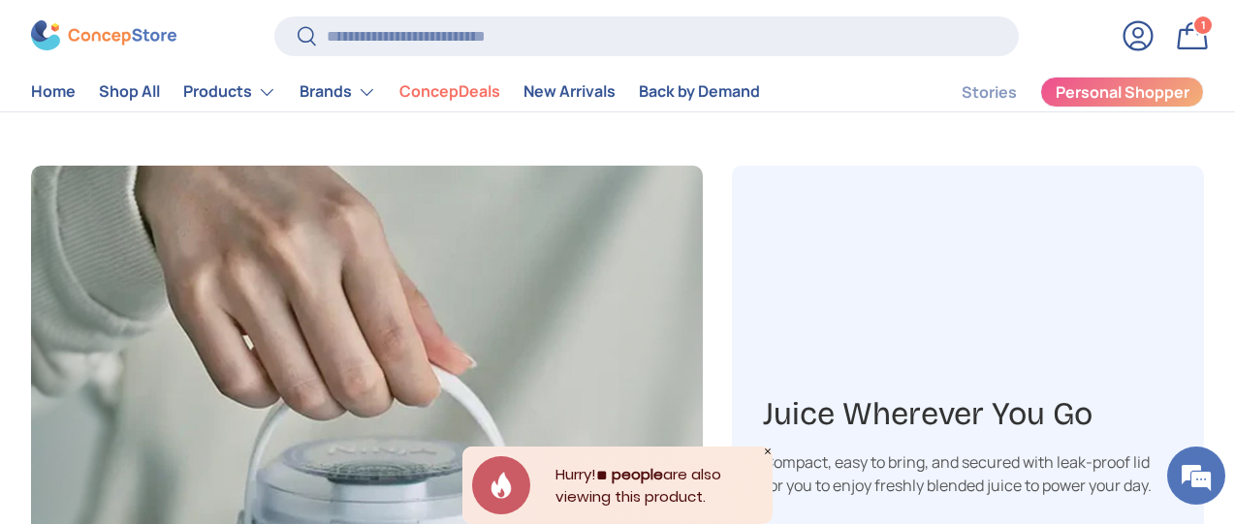
scroll to position [1742, 0]
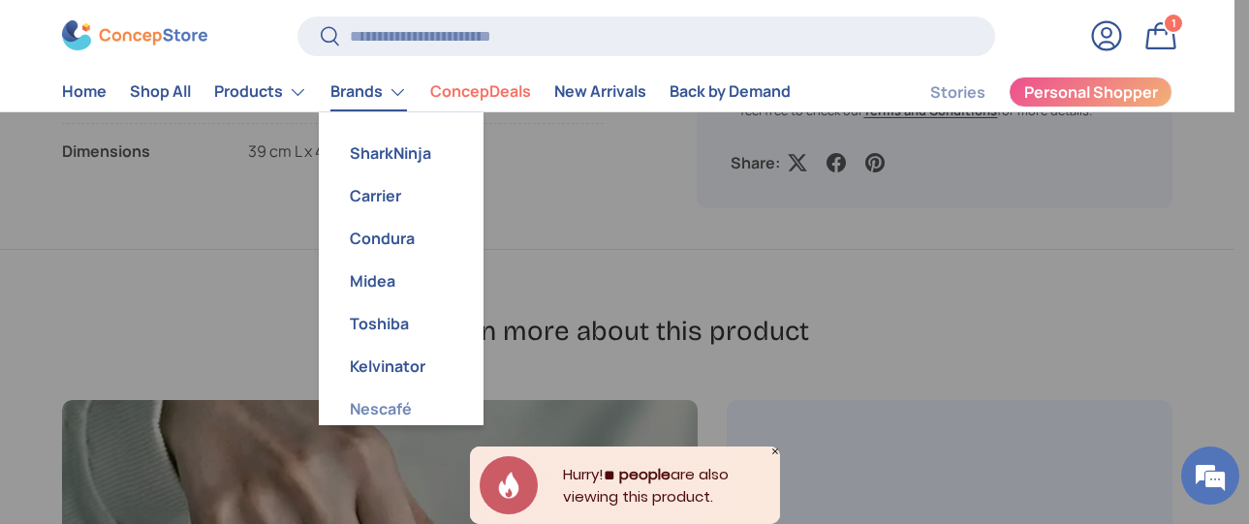
click at [371, 413] on link "Nescafé" at bounding box center [401, 409] width 142 height 43
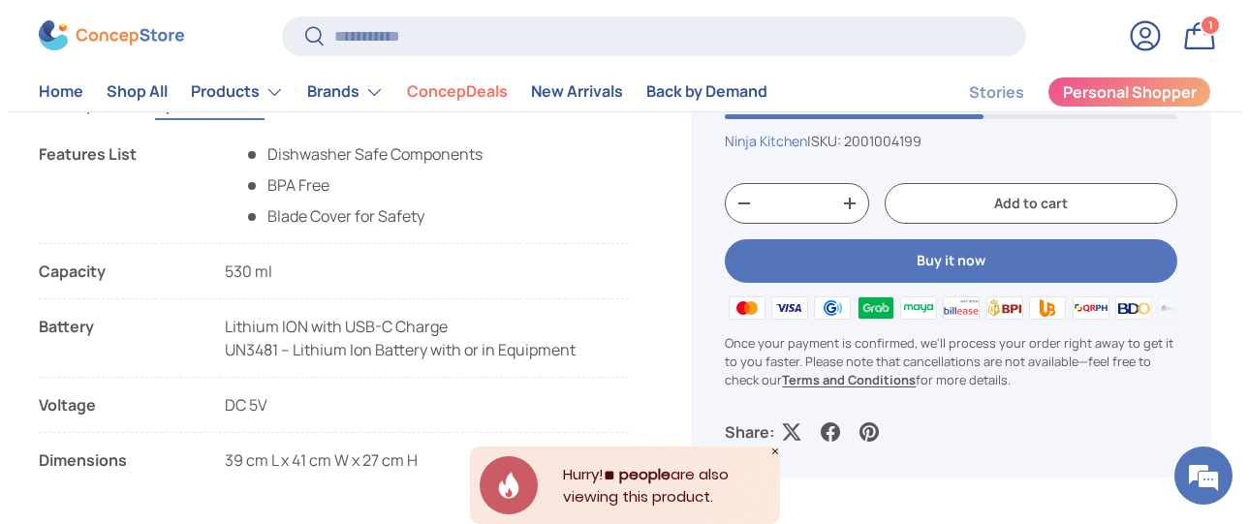
scroll to position [1451, 0]
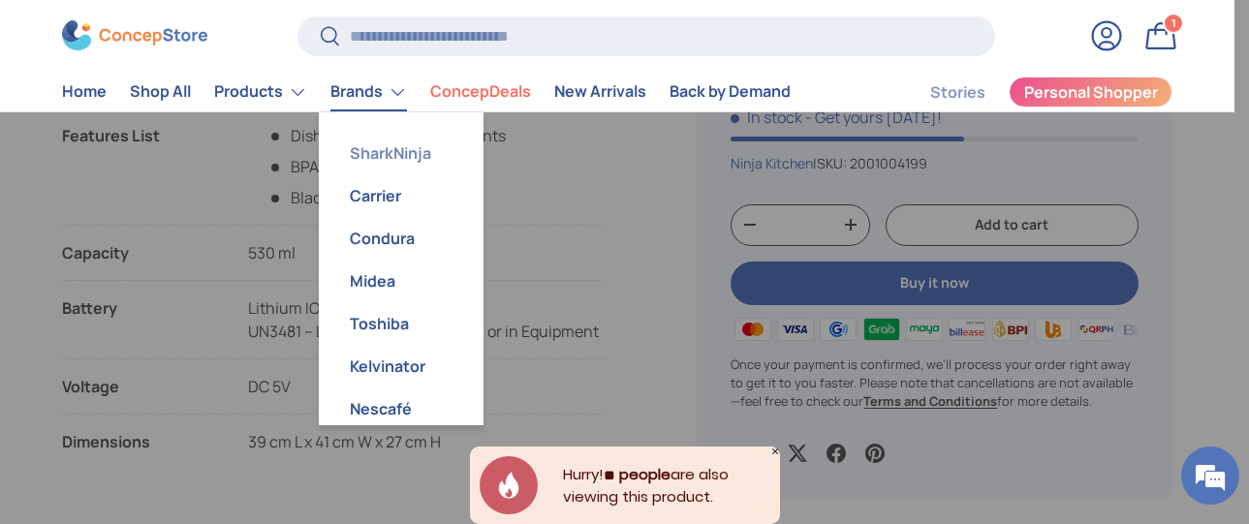
click at [373, 155] on link "SharkNinja" at bounding box center [401, 153] width 142 height 43
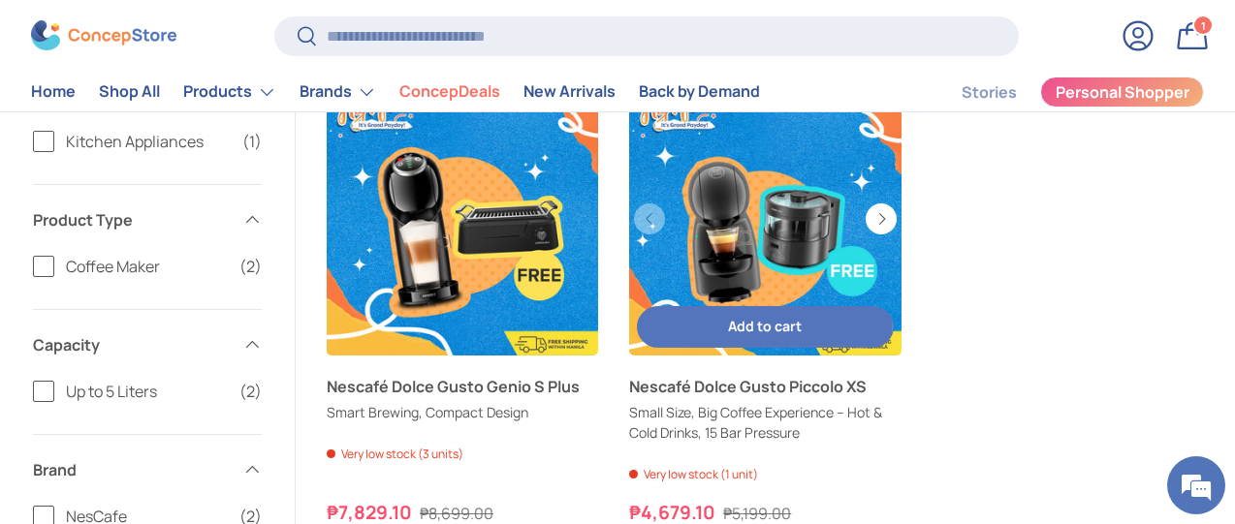
click at [811, 390] on link "Nescafé Dolce Gusto Piccolo XS" at bounding box center [764, 386] width 271 height 23
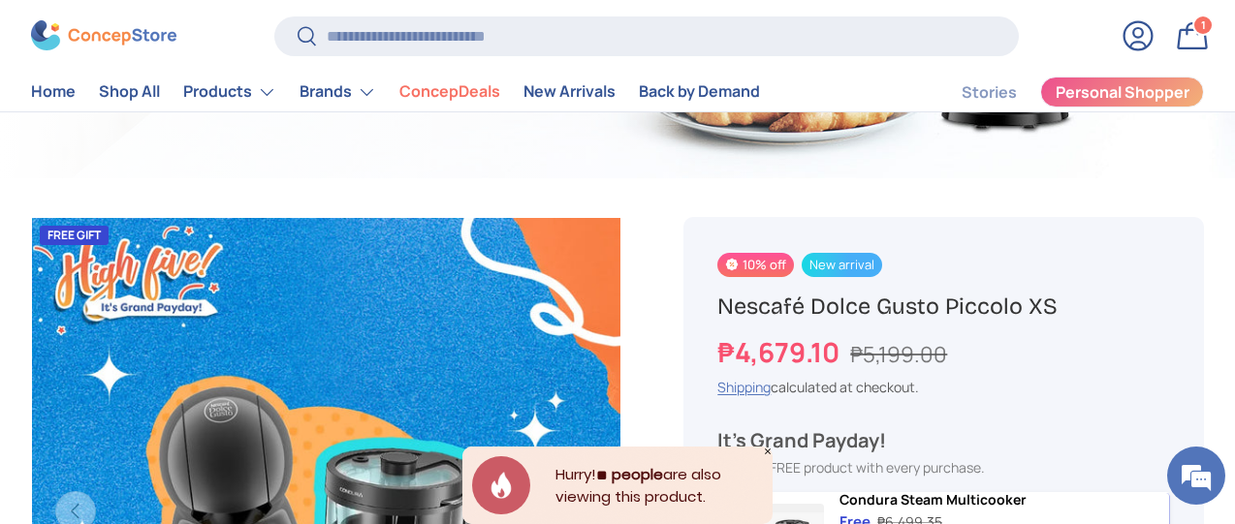
scroll to position [485, 0]
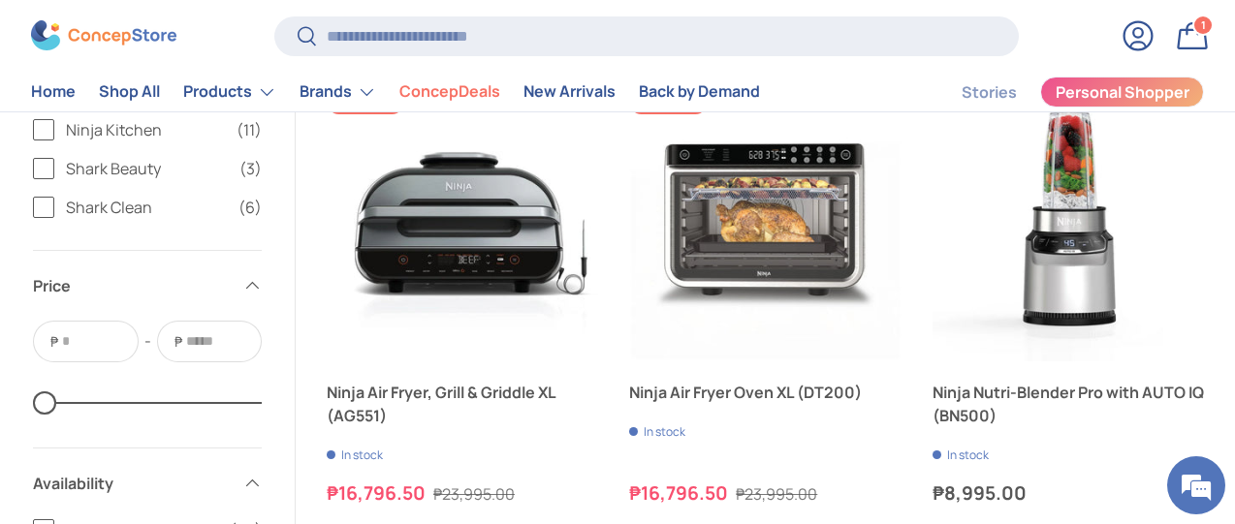
scroll to position [2617, 0]
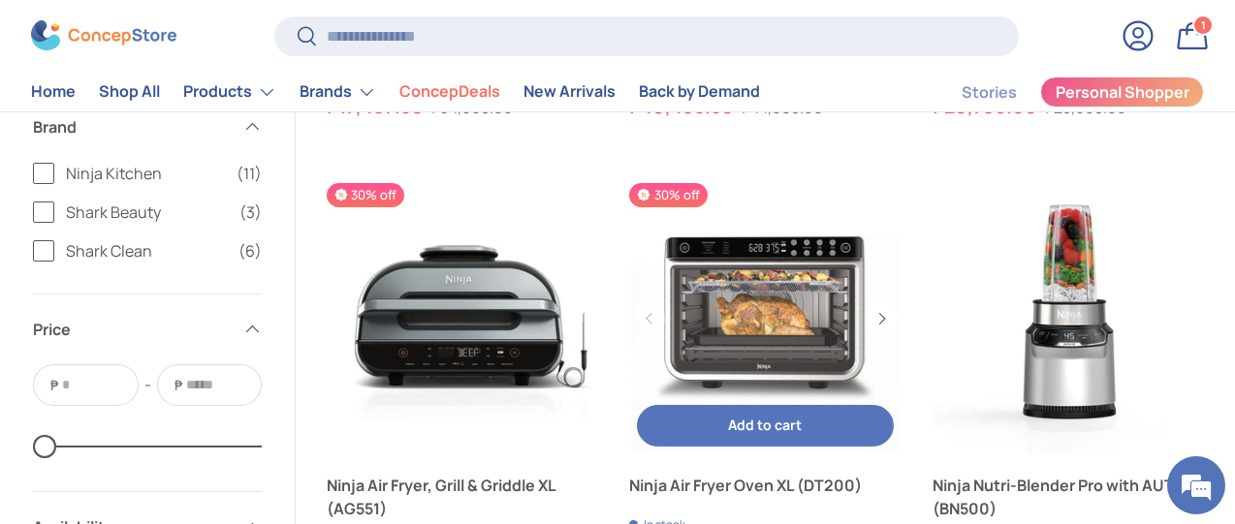
click at [771, 198] on link "Ninja Air Fryer Oven XL (DT200)" at bounding box center [764, 318] width 271 height 271
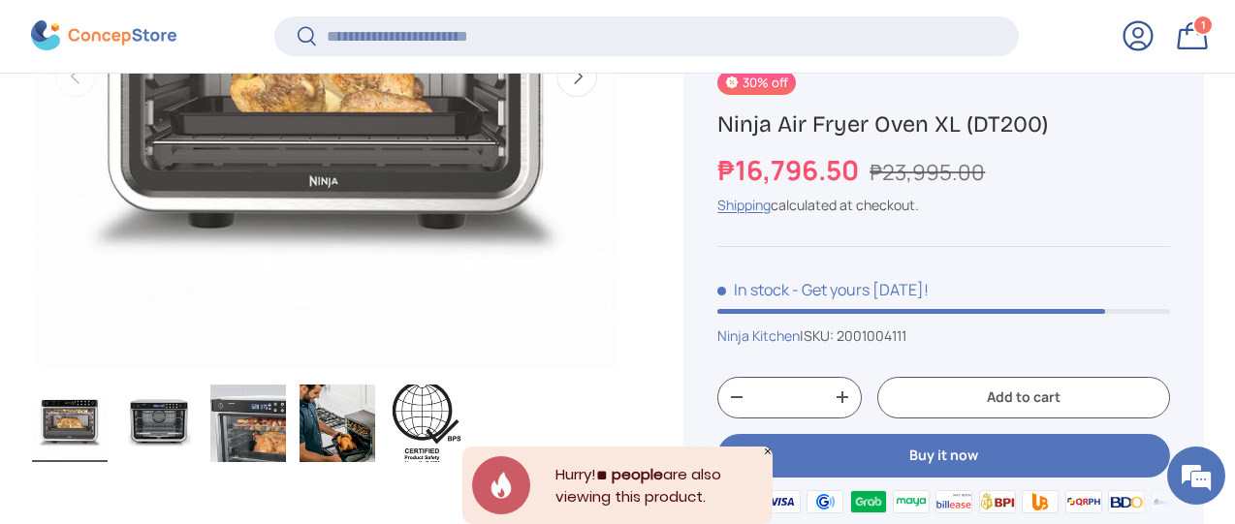
scroll to position [481, 0]
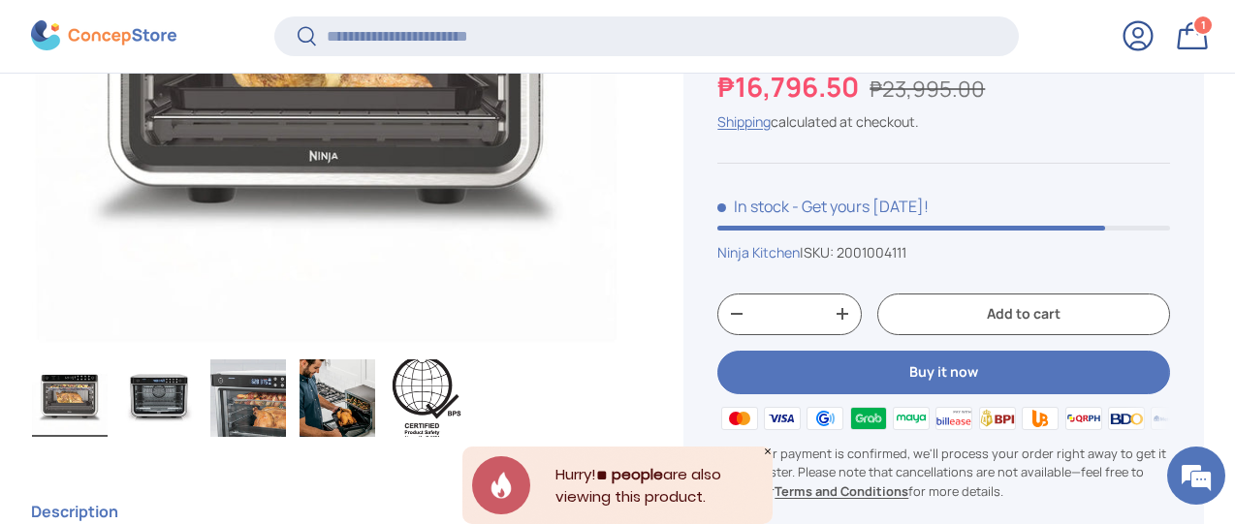
click at [197, 362] on img "Gallery Viewer" at bounding box center [159, 399] width 76 height 78
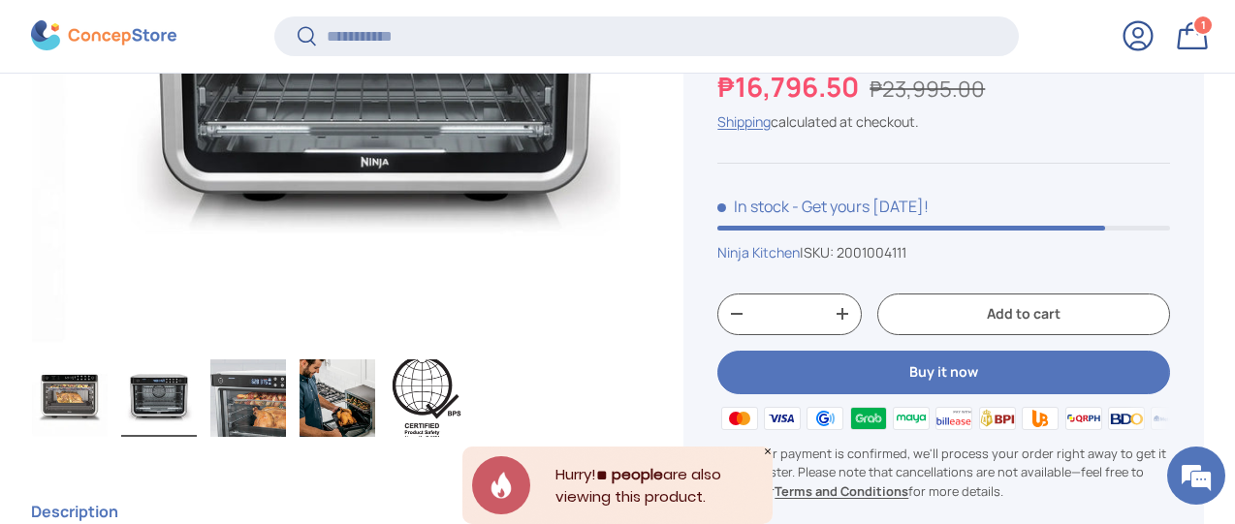
click at [286, 371] on img "Gallery Viewer" at bounding box center [248, 399] width 76 height 78
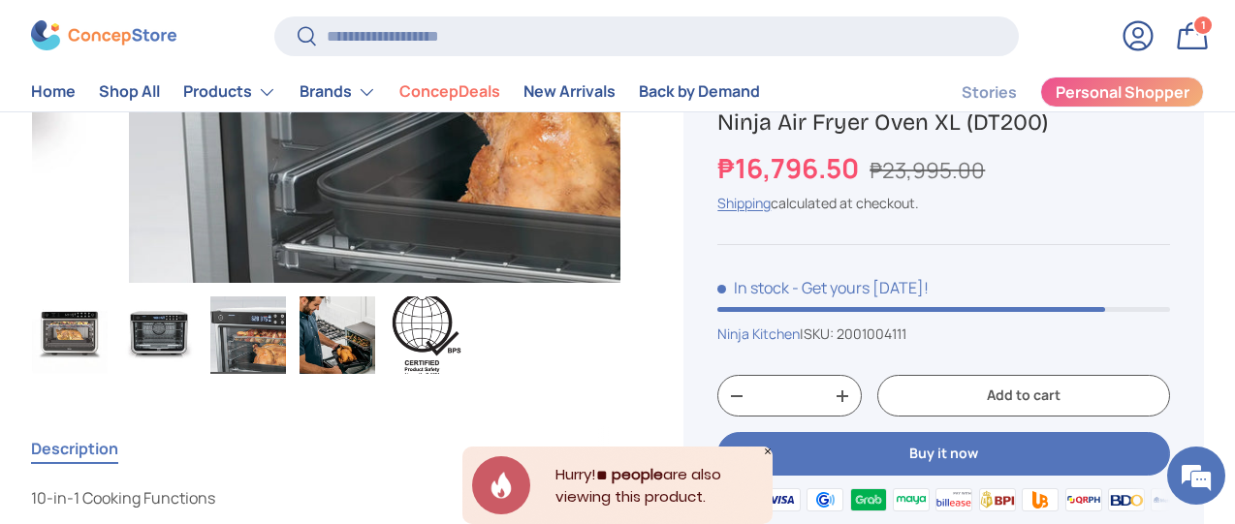
scroll to position [485, 0]
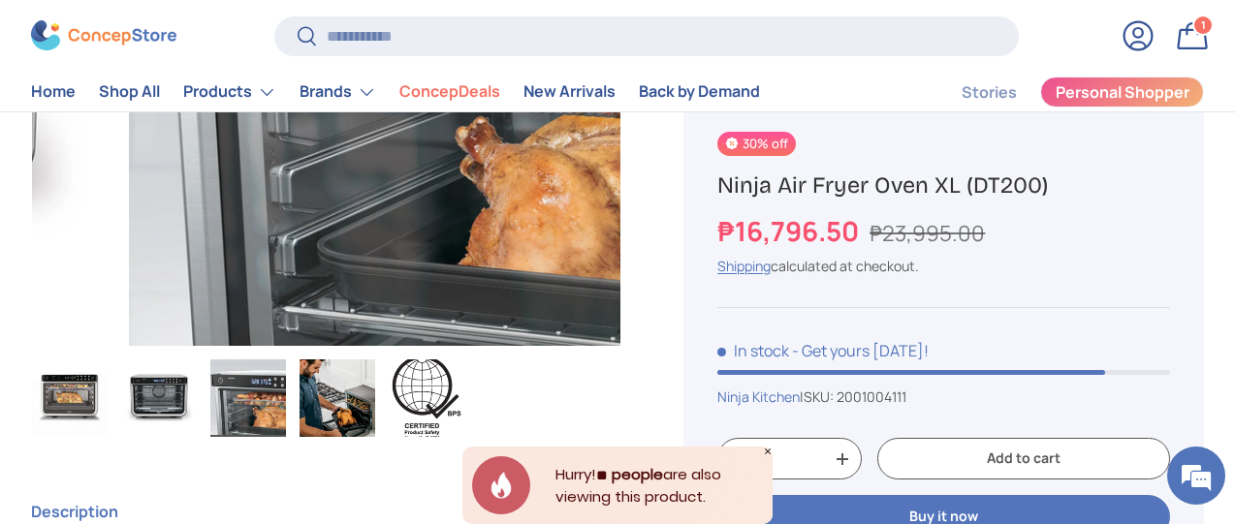
click at [364, 360] on img "Gallery Viewer" at bounding box center [337, 399] width 76 height 78
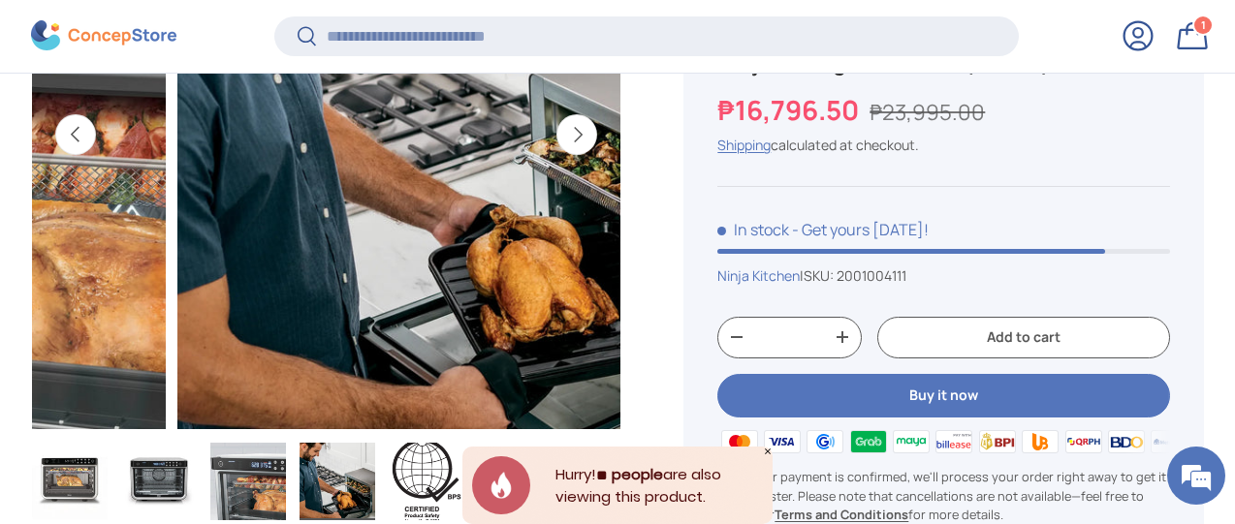
scroll to position [481, 0]
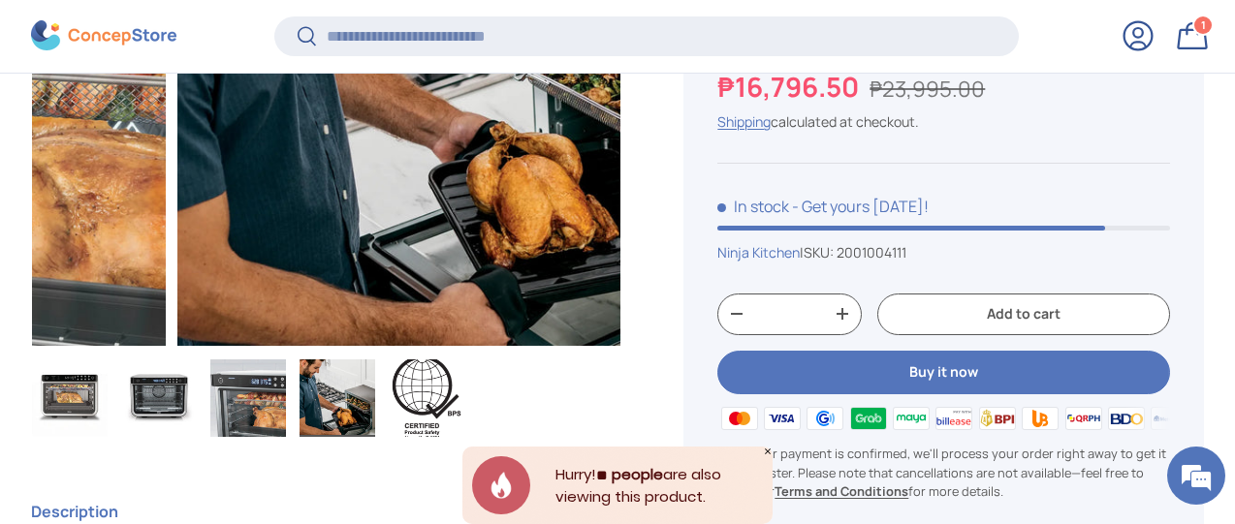
click at [458, 360] on img "Gallery Viewer" at bounding box center [427, 399] width 76 height 78
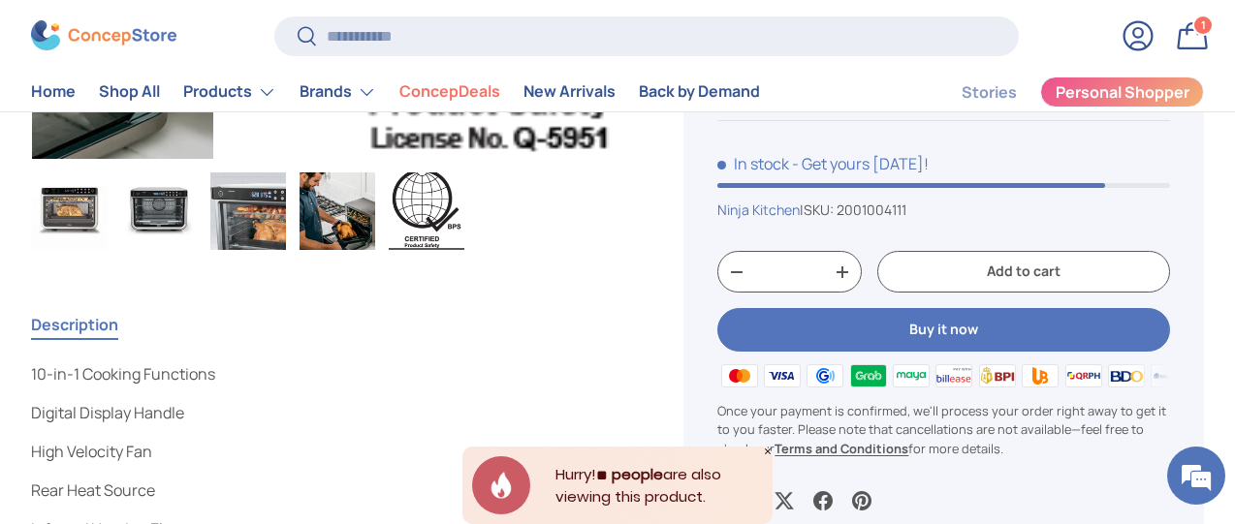
scroll to position [582, 0]
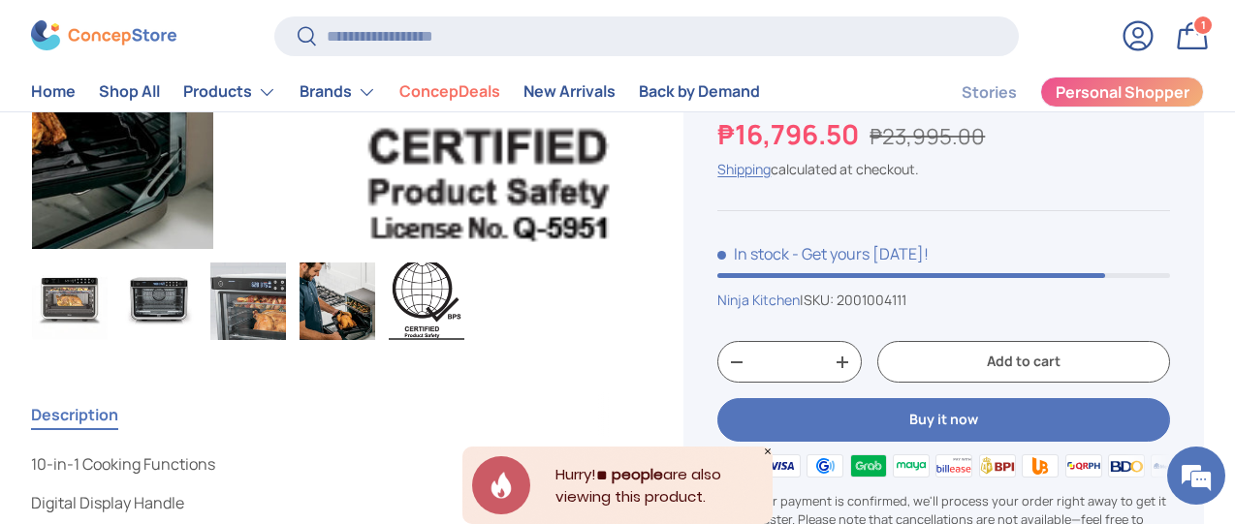
click at [190, 263] on img "Gallery Viewer" at bounding box center [159, 302] width 76 height 78
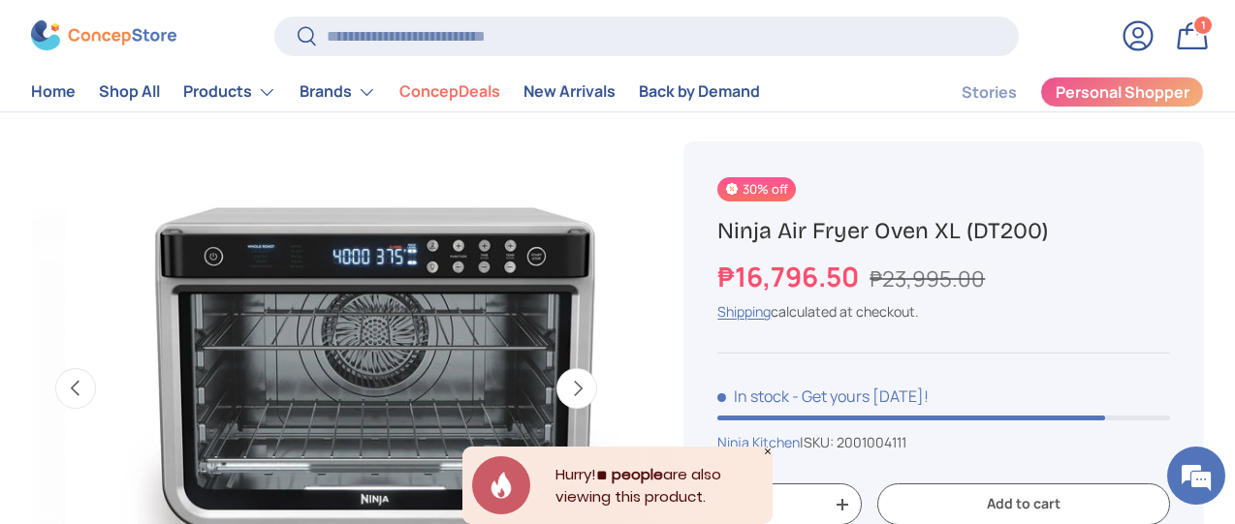
scroll to position [0, 0]
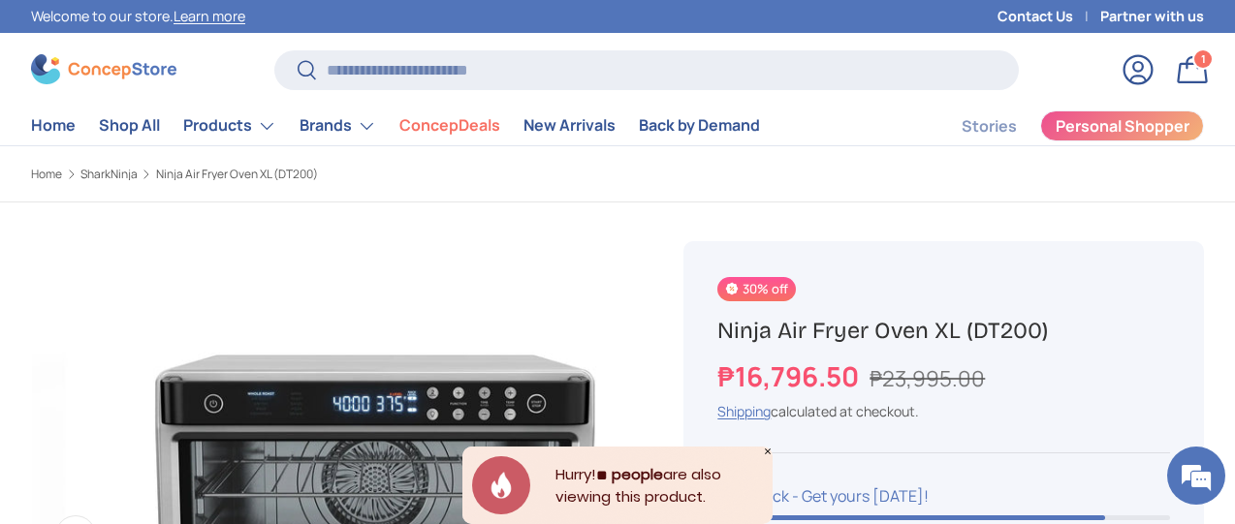
drag, startPoint x: 728, startPoint y: 340, endPoint x: 1134, endPoint y: 337, distance: 406.1
copy h1 "Ninja Air Fryer Oven XL (DT200)"
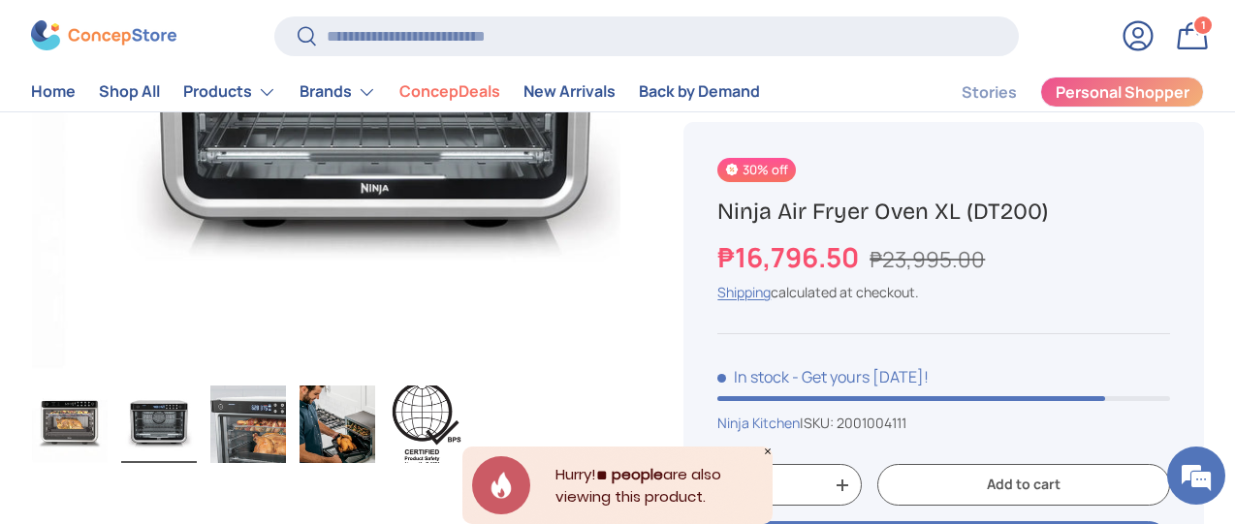
scroll to position [194, 0]
